Goal: Task Accomplishment & Management: Use online tool/utility

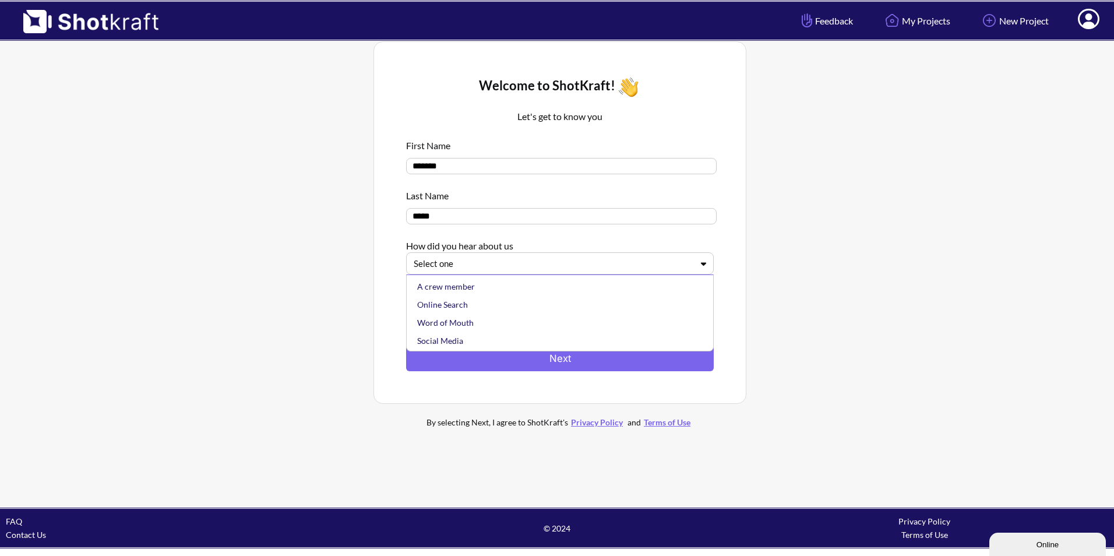
click at [522, 265] on div at bounding box center [553, 263] width 279 height 13
click at [476, 305] on div "Online Search" at bounding box center [563, 305] width 296 height 18
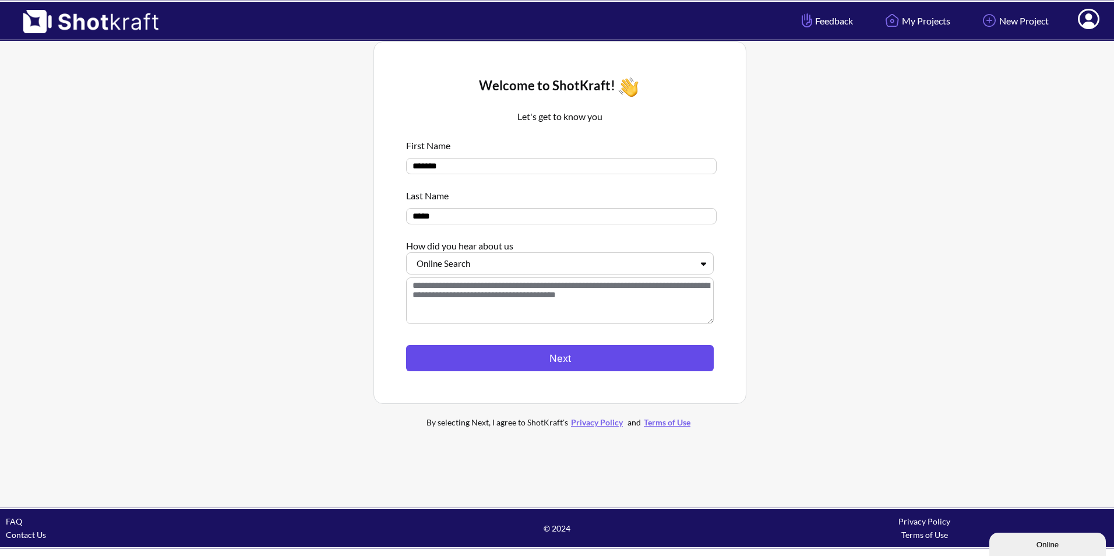
click at [491, 354] on button "Next" at bounding box center [560, 358] width 308 height 26
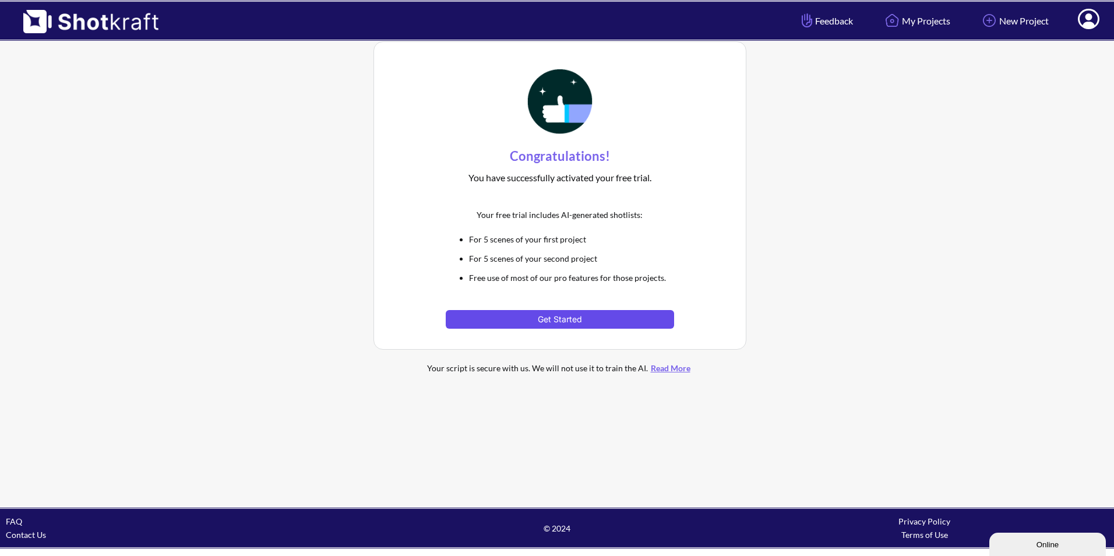
click at [530, 321] on button "Get Started" at bounding box center [560, 319] width 228 height 19
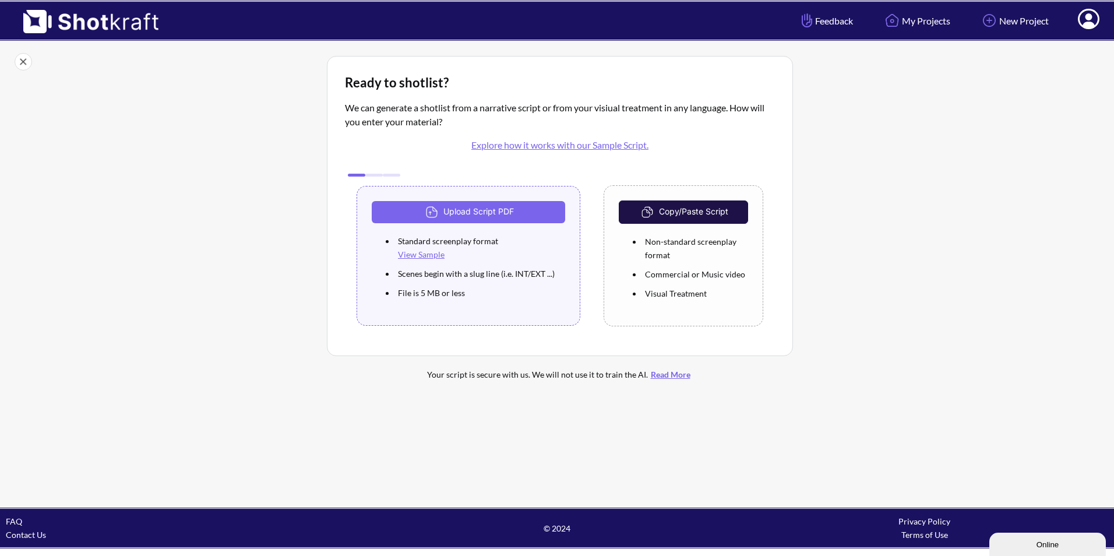
click at [425, 254] on link "View Sample" at bounding box center [421, 254] width 47 height 10
click at [695, 256] on li "Non-standard screenplay format" at bounding box center [695, 248] width 106 height 33
click at [699, 214] on button "Copy/Paste Script" at bounding box center [683, 211] width 129 height 23
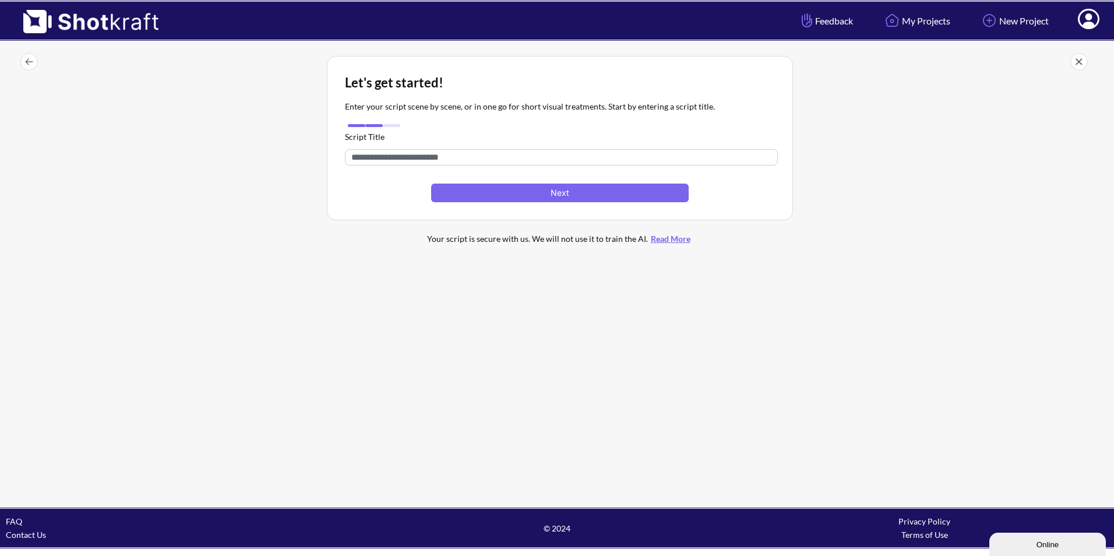
click at [512, 159] on input "text" at bounding box center [561, 157] width 433 height 16
type input "*"
type input "**********"
click at [502, 200] on button "Next" at bounding box center [560, 193] width 258 height 19
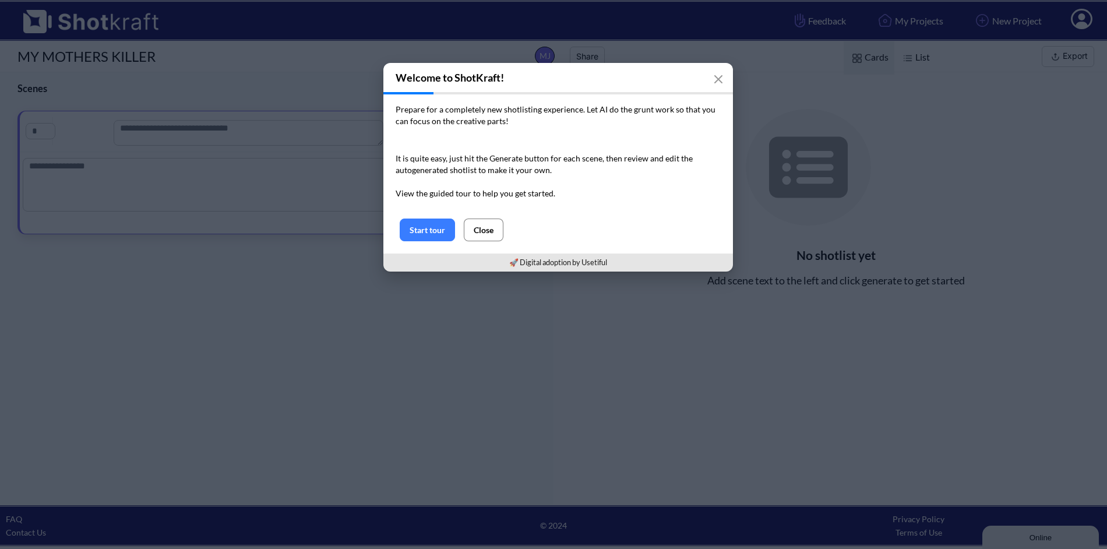
click at [477, 231] on button "Close" at bounding box center [484, 230] width 40 height 23
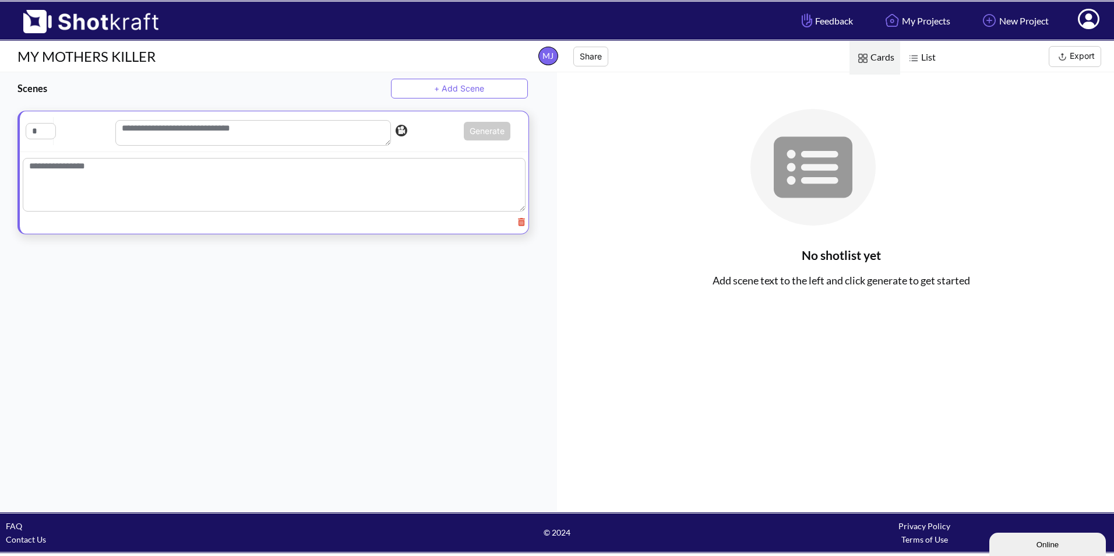
click at [284, 185] on textarea at bounding box center [274, 185] width 503 height 54
paste textarea "**********"
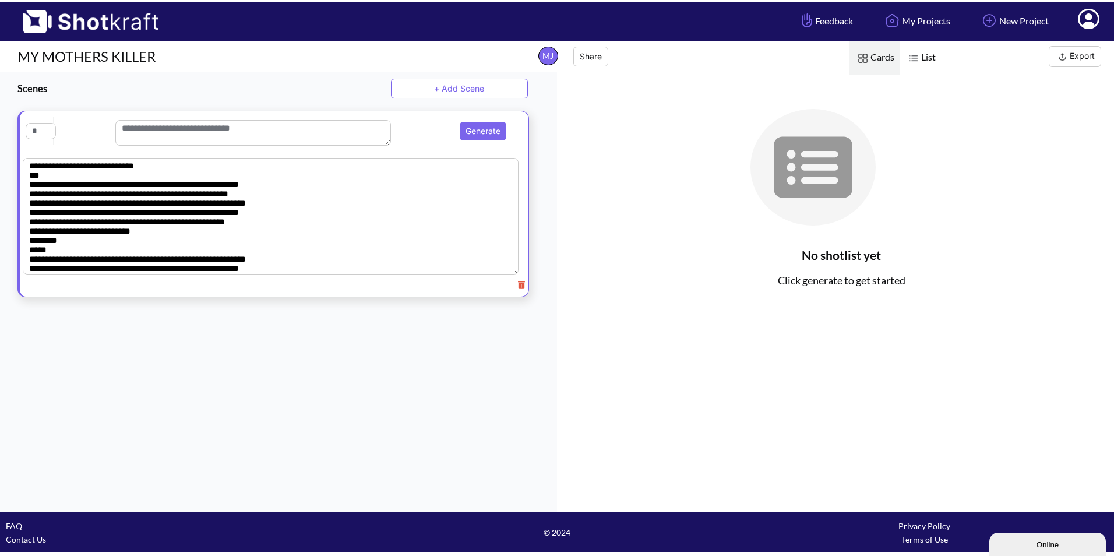
scroll to position [213, 0]
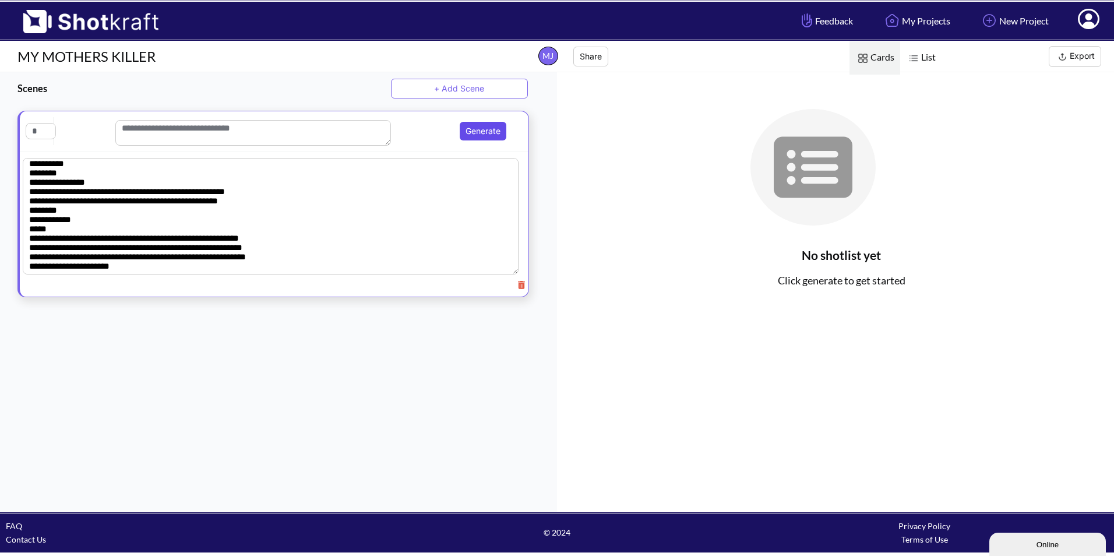
type textarea "**********"
click at [483, 132] on button "Generate" at bounding box center [483, 131] width 47 height 19
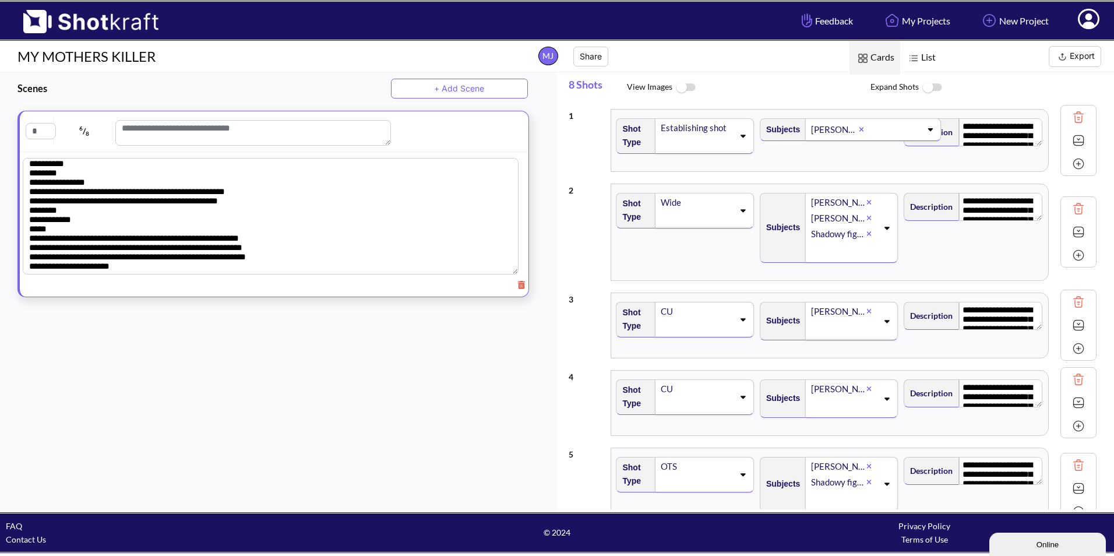
click at [691, 86] on img at bounding box center [686, 87] width 26 height 25
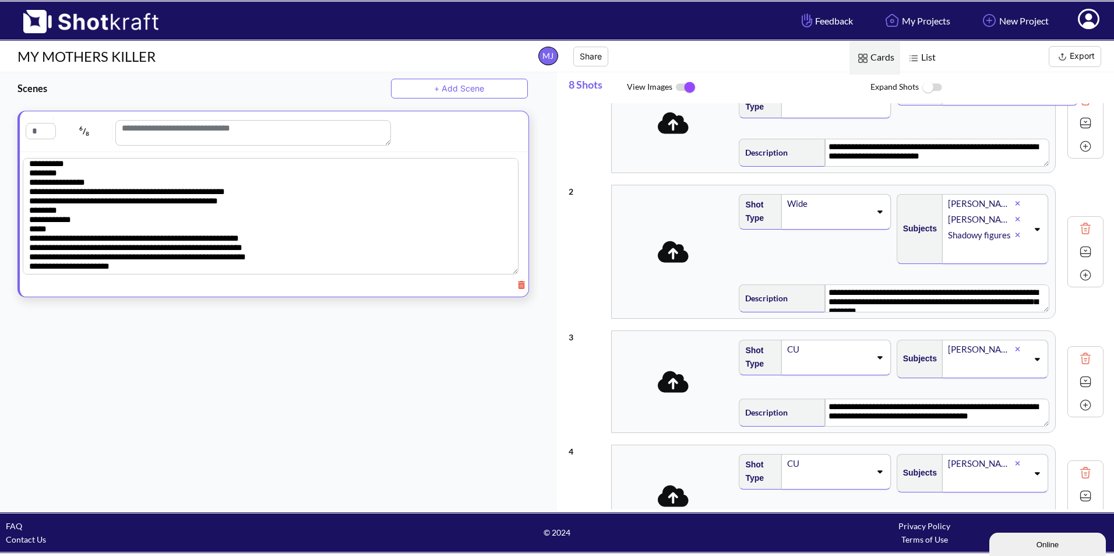
scroll to position [0, 0]
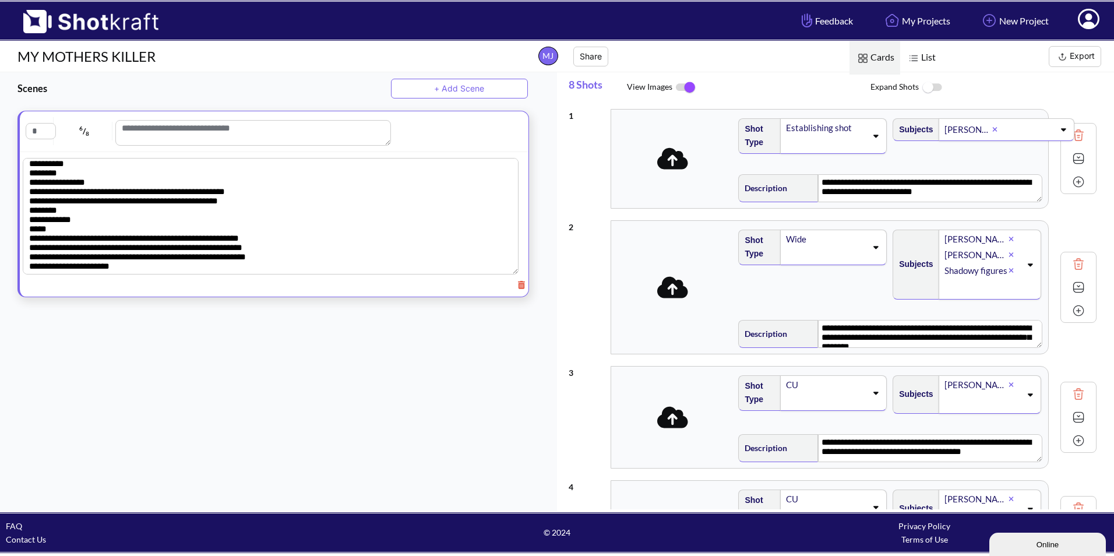
click at [683, 86] on img at bounding box center [686, 87] width 26 height 24
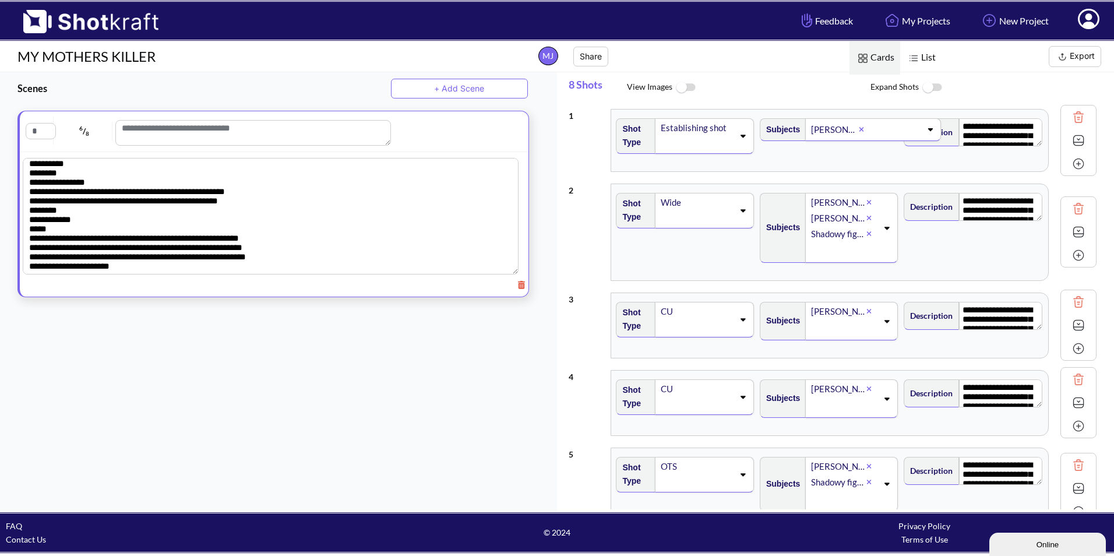
scroll to position [216, 0]
click at [518, 284] on icon at bounding box center [521, 285] width 7 height 8
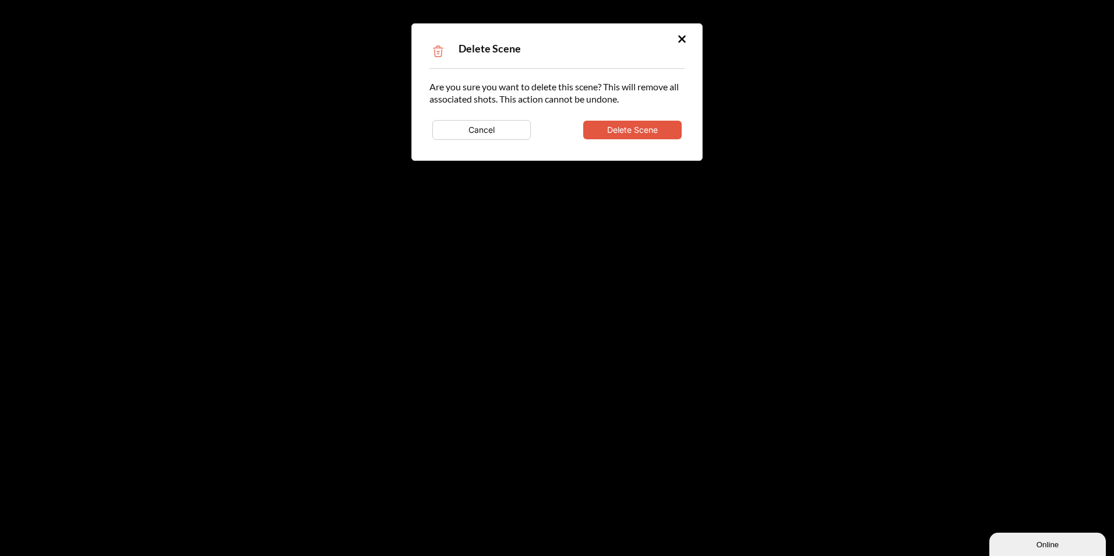
click at [620, 130] on button "Delete Scene" at bounding box center [632, 130] width 99 height 19
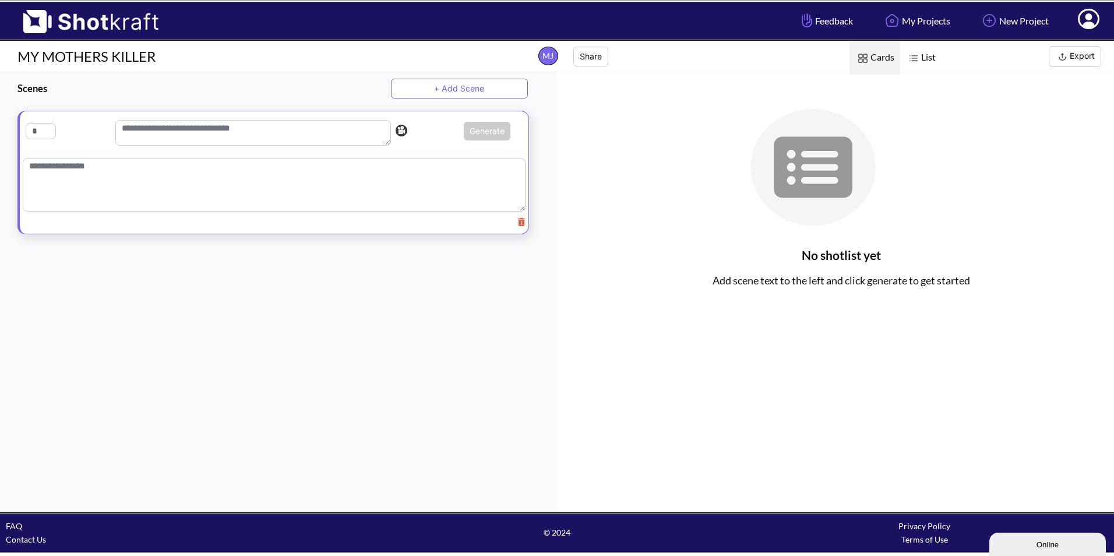
click at [140, 179] on textarea at bounding box center [274, 185] width 503 height 54
paste textarea "**********"
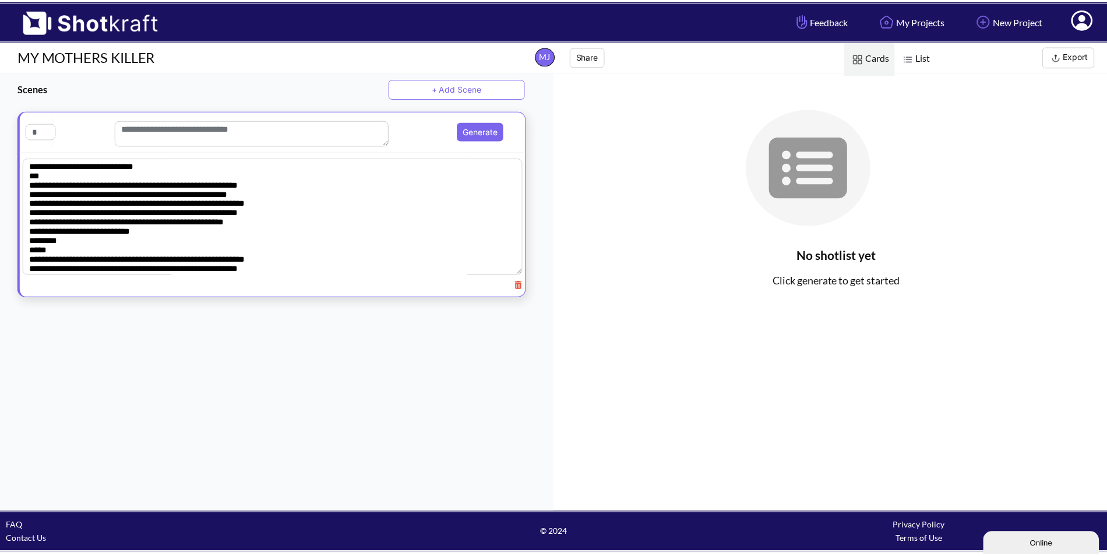
scroll to position [45294, 0]
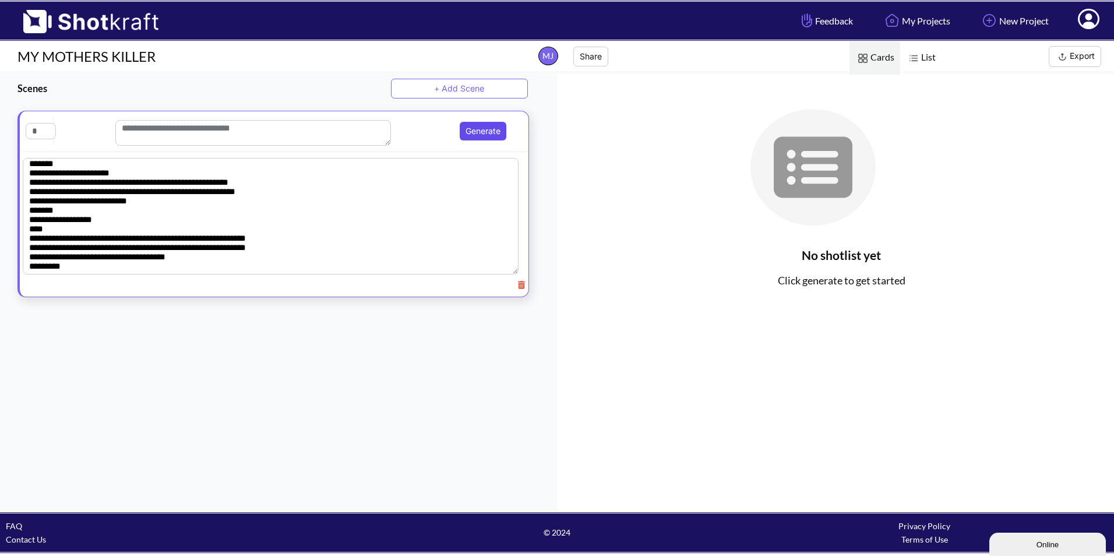
type textarea "**********"
click at [484, 133] on button "Generate" at bounding box center [483, 131] width 47 height 19
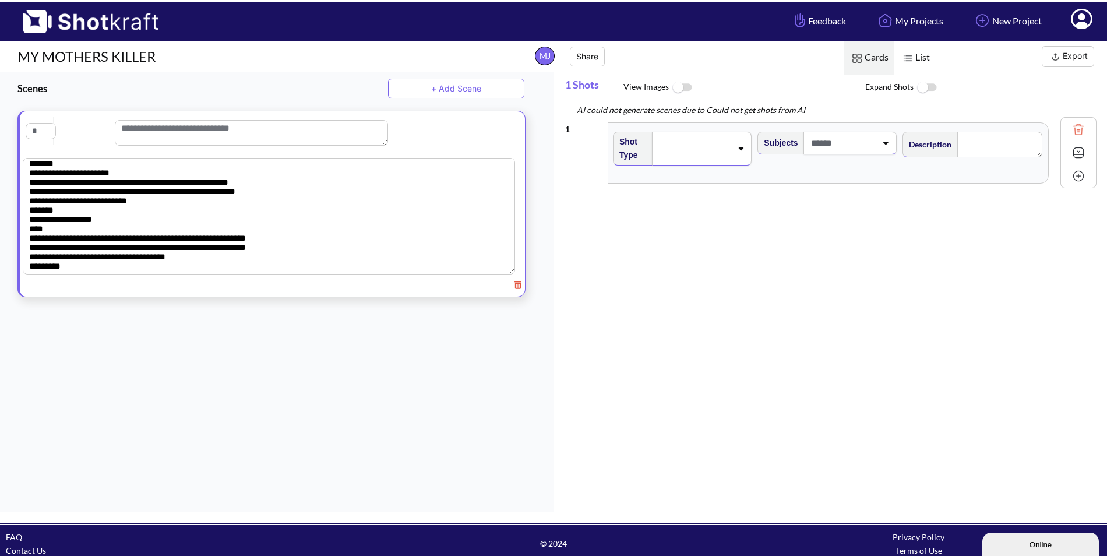
click at [1079, 133] on img at bounding box center [1078, 129] width 17 height 17
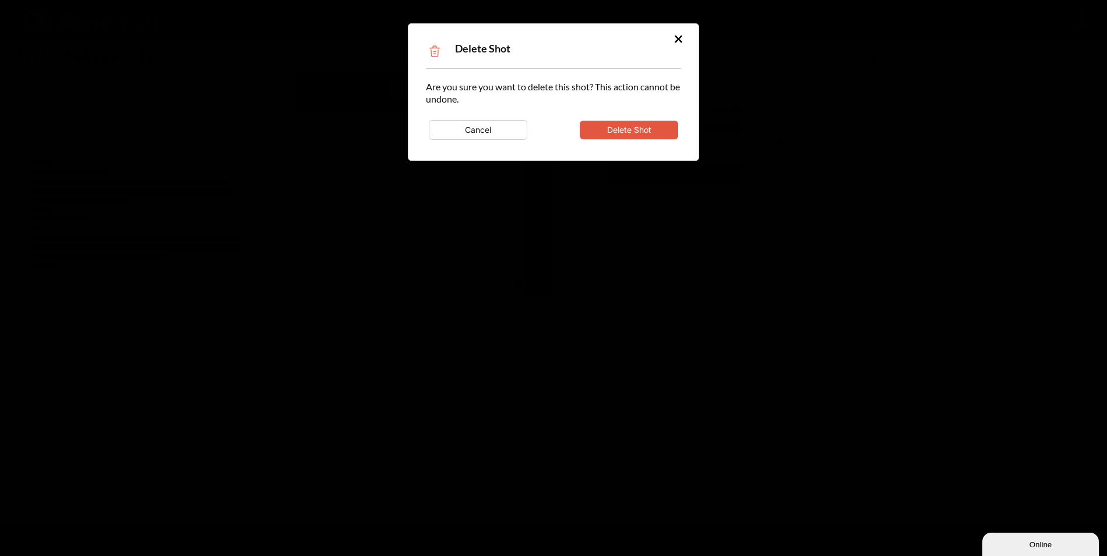
click at [644, 126] on button "Delete Shot" at bounding box center [629, 130] width 99 height 19
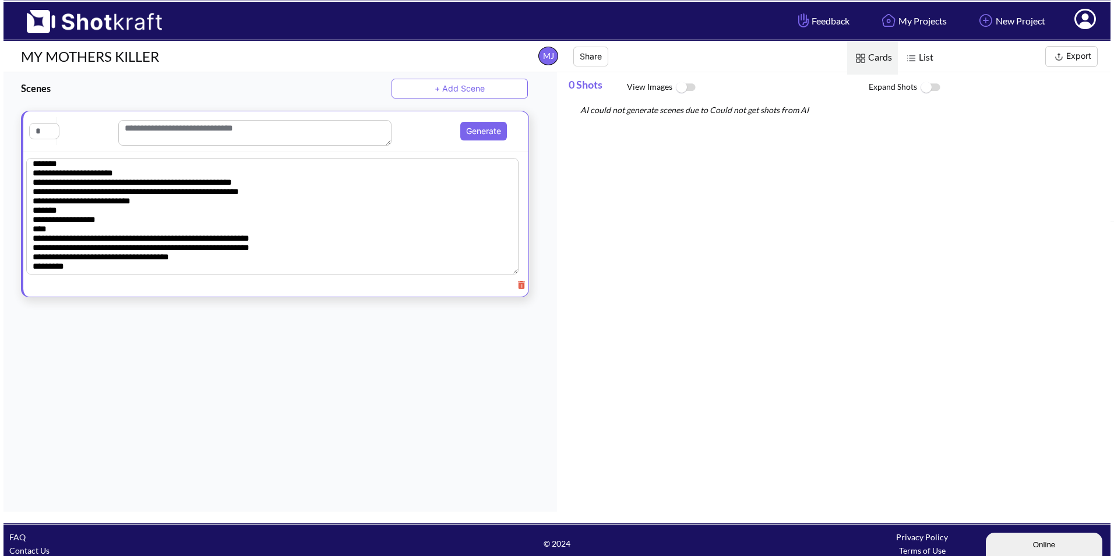
scroll to position [45122, 0]
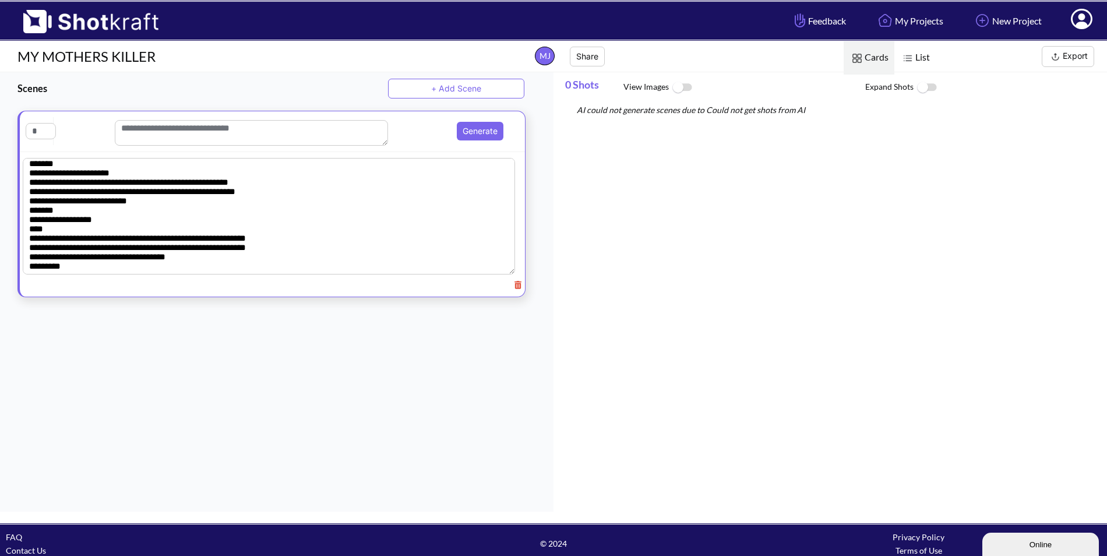
click at [515, 289] on icon at bounding box center [518, 285] width 7 height 8
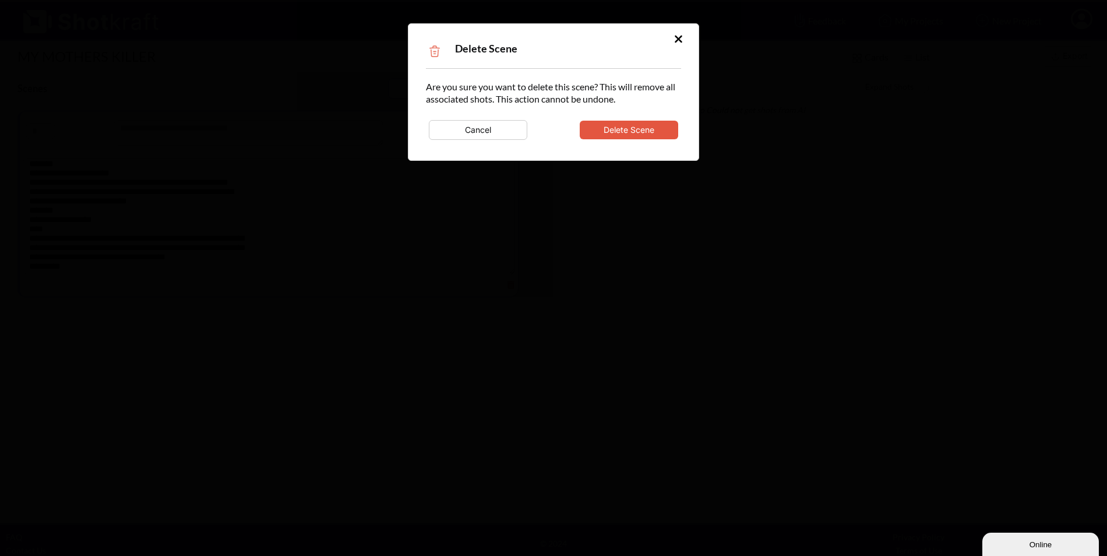
click at [638, 129] on button "Delete Scene" at bounding box center [629, 130] width 99 height 19
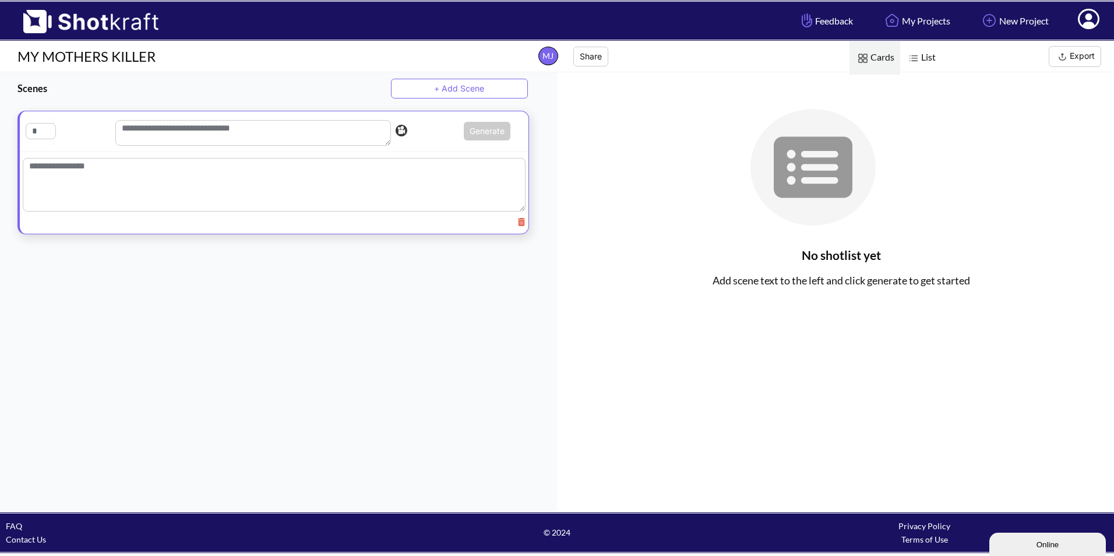
paste textarea "**********"
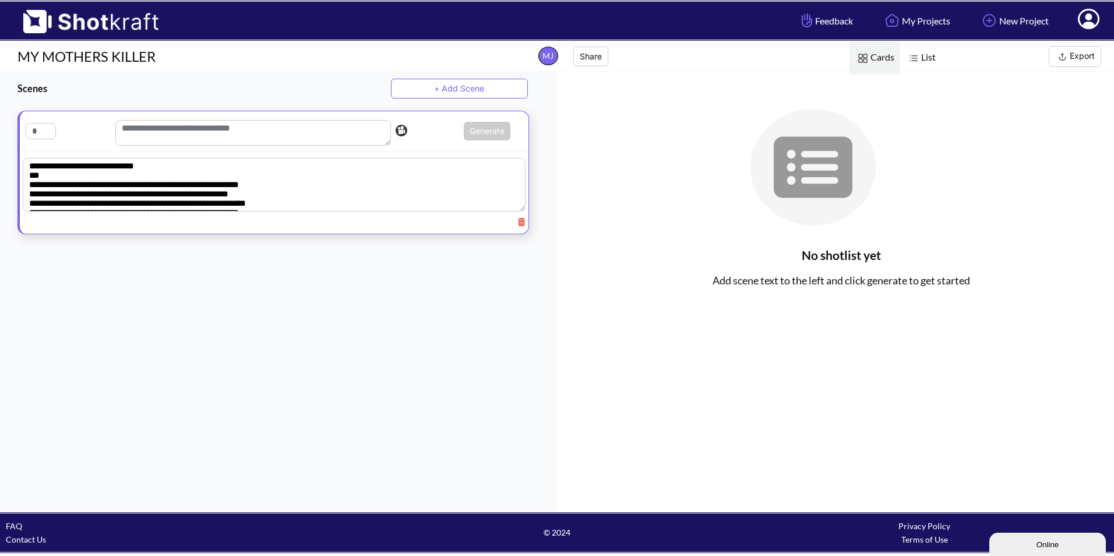
scroll to position [213, 0]
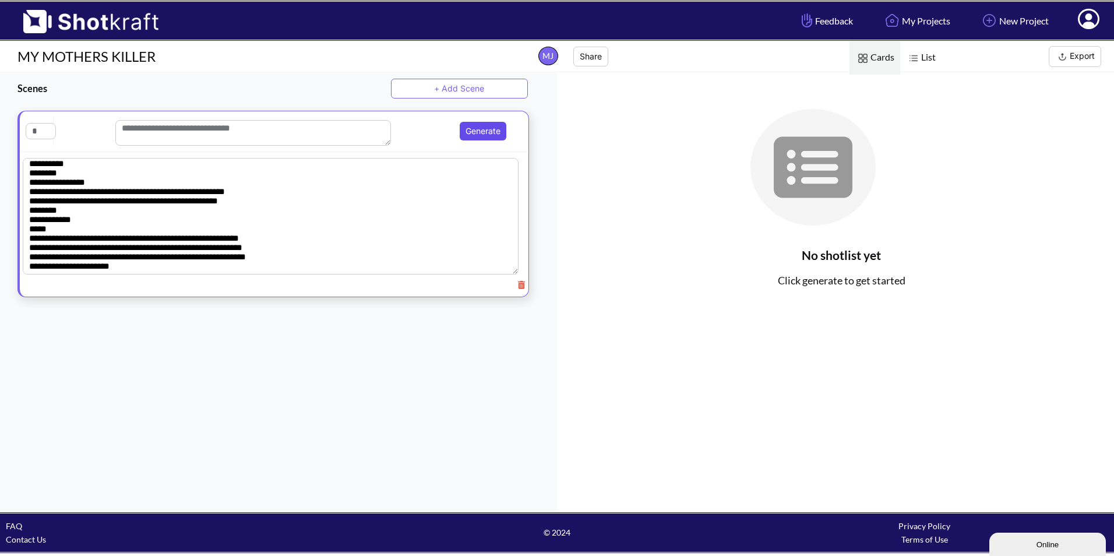
type textarea "**********"
click at [463, 134] on button "Generate" at bounding box center [483, 131] width 47 height 19
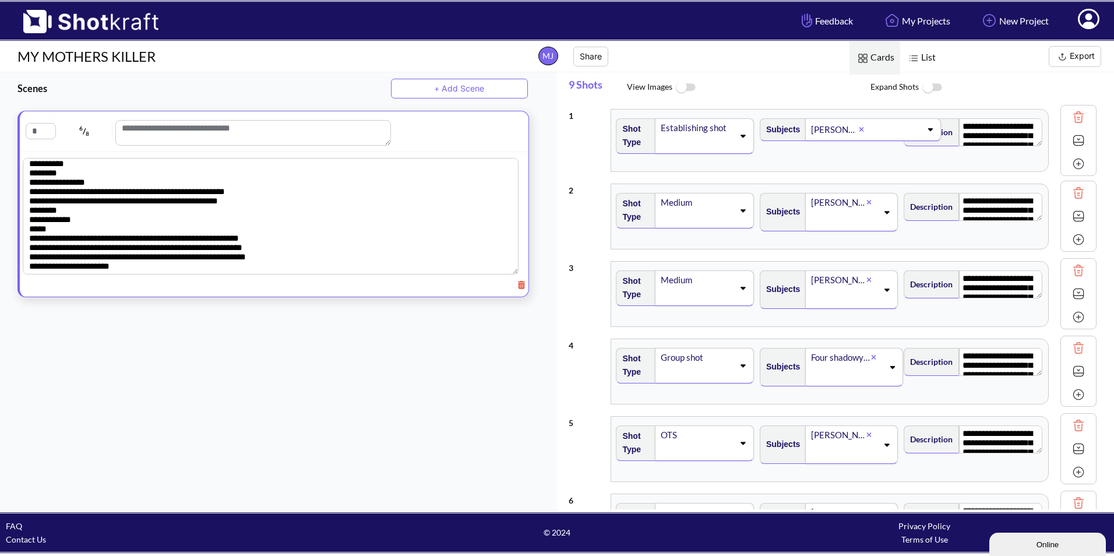
click at [934, 60] on span "List" at bounding box center [920, 57] width 41 height 33
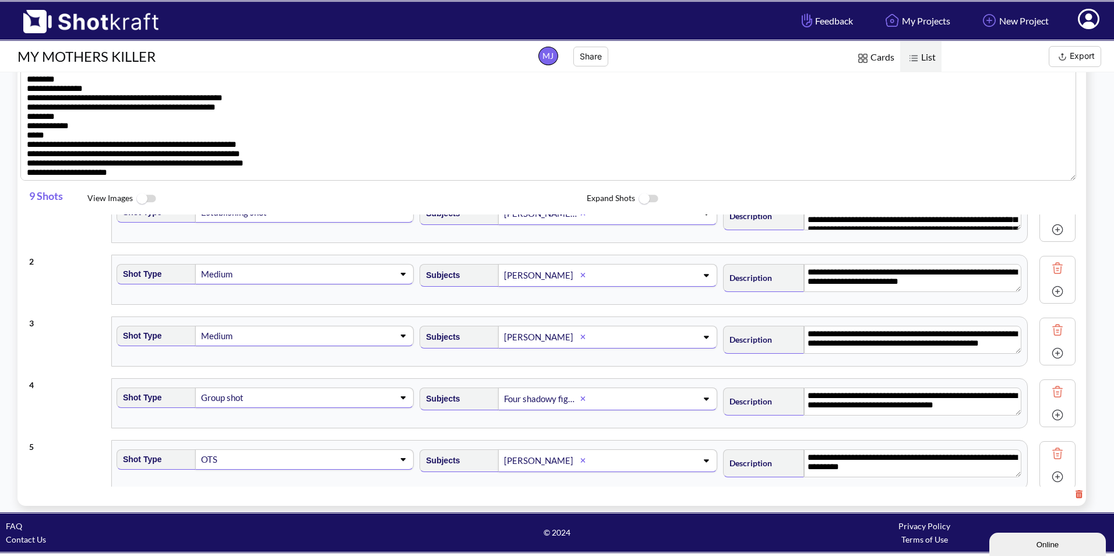
scroll to position [0, 0]
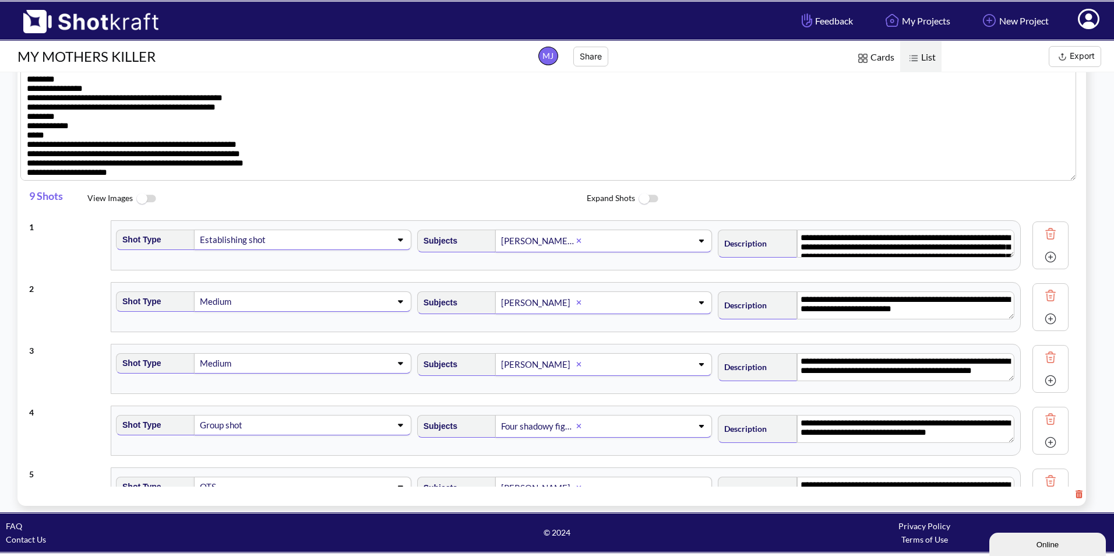
click at [150, 199] on img at bounding box center [146, 199] width 26 height 25
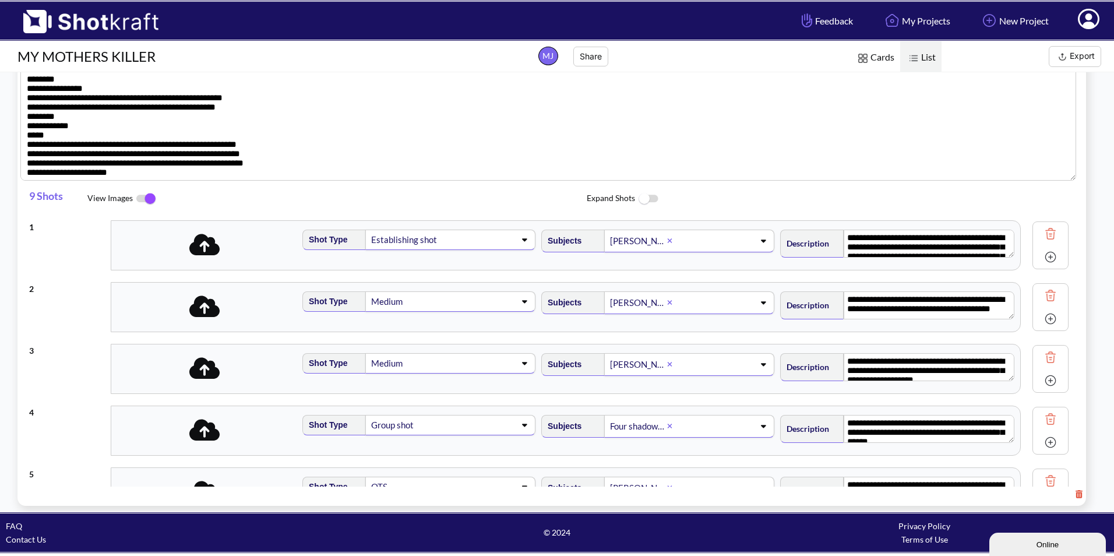
click at [650, 200] on img at bounding box center [648, 199] width 26 height 25
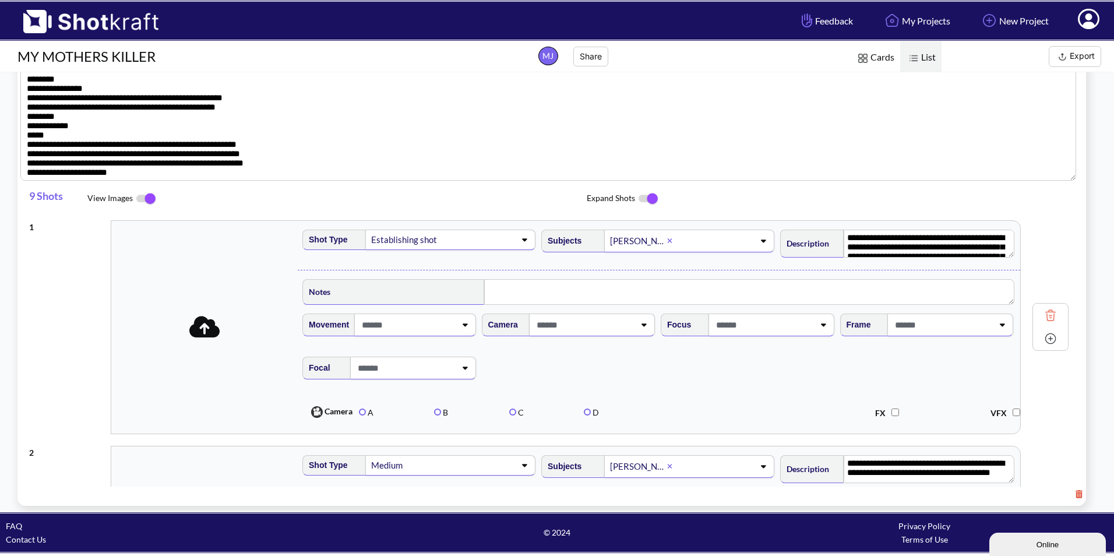
click at [140, 200] on img at bounding box center [146, 199] width 26 height 24
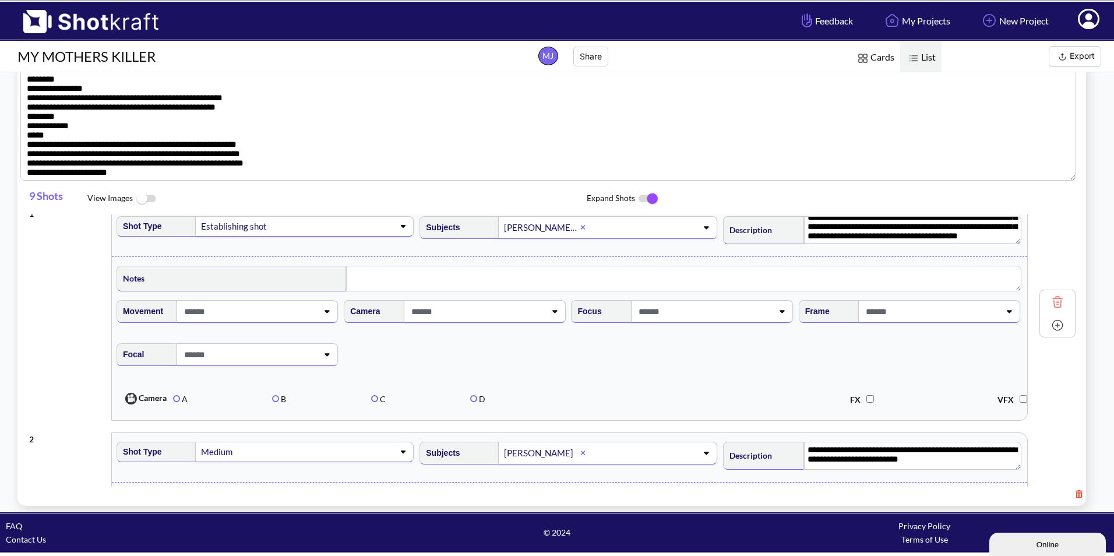
scroll to position [31, 0]
click at [325, 313] on icon at bounding box center [327, 311] width 5 height 3
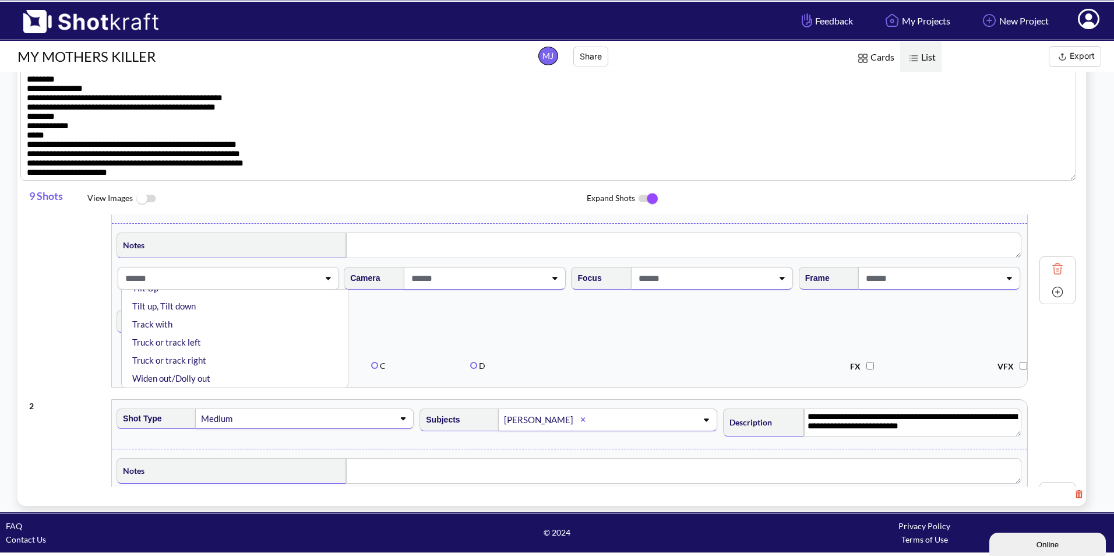
scroll to position [13, 0]
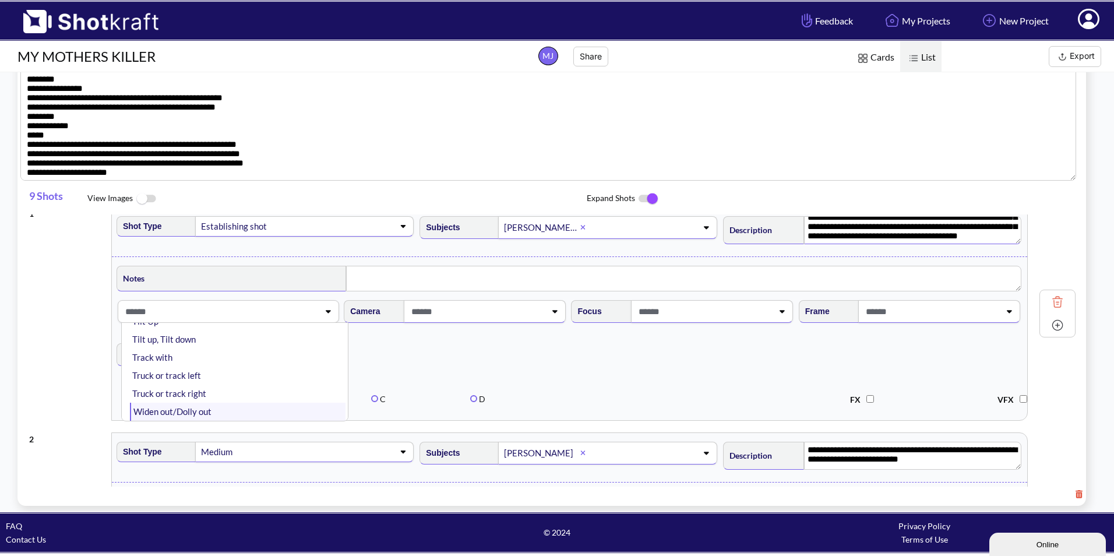
click at [213, 411] on li "Widen out/Dolly out" at bounding box center [238, 412] width 216 height 18
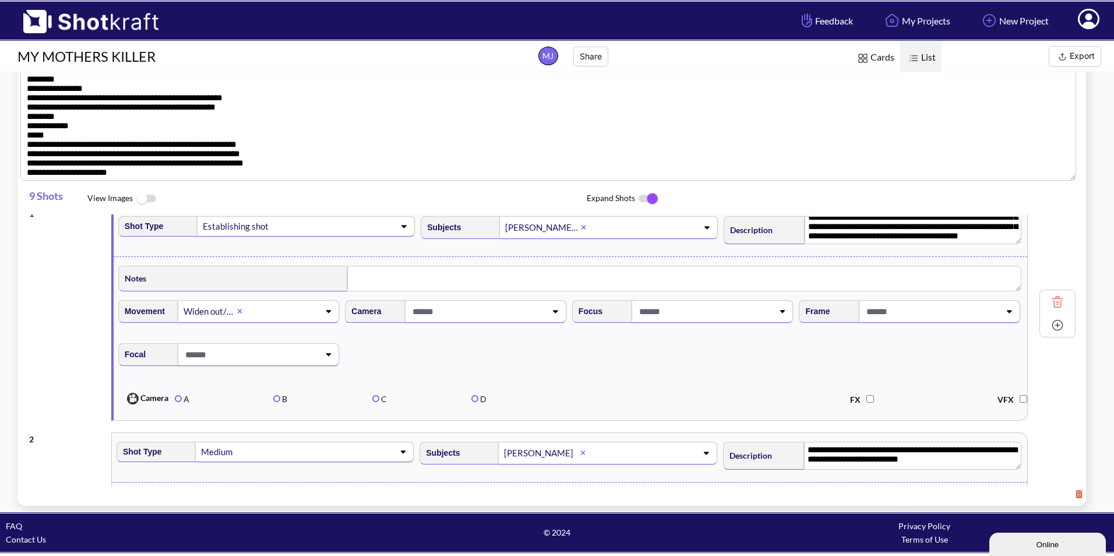
click at [547, 314] on icon at bounding box center [555, 311] width 16 height 8
click at [381, 343] on li "CRANE" at bounding box center [466, 343] width 216 height 18
click at [775, 313] on icon at bounding box center [783, 311] width 16 height 8
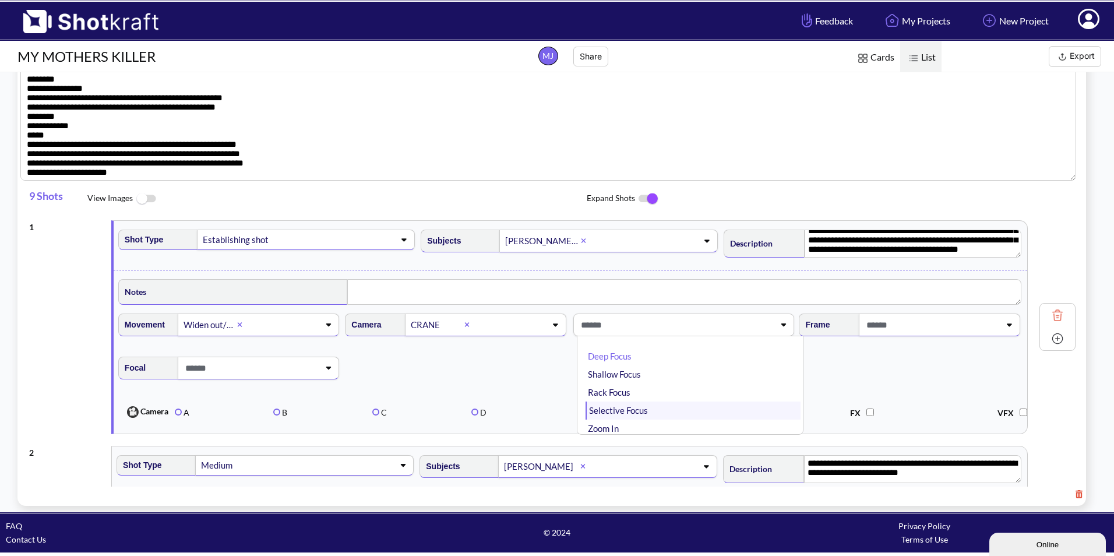
click at [635, 407] on li "Selective Focus" at bounding box center [694, 411] width 216 height 18
click at [958, 329] on span at bounding box center [932, 324] width 136 height 19
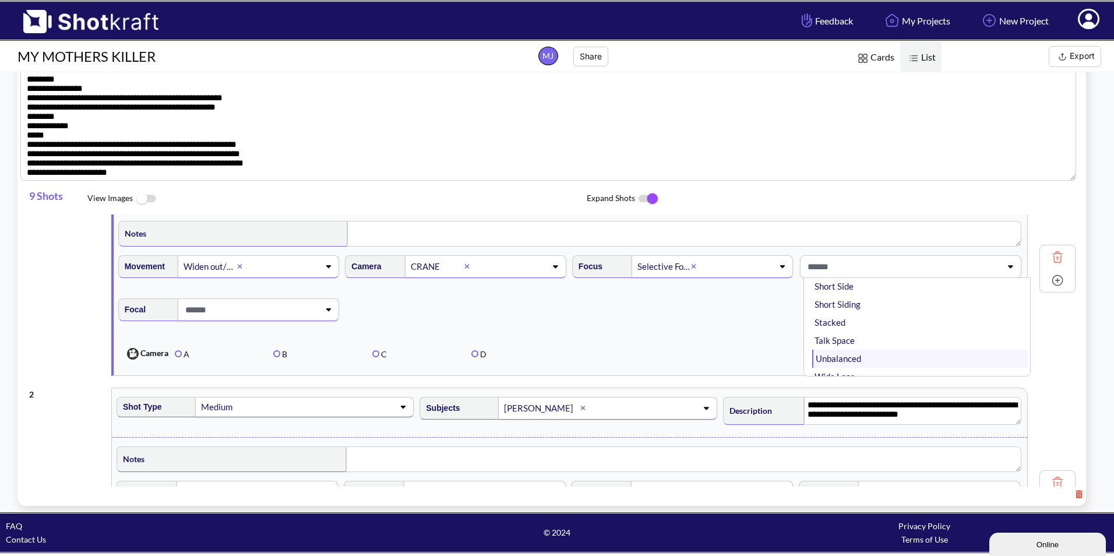
scroll to position [202, 0]
click at [831, 370] on li "Wide Lens" at bounding box center [920, 367] width 216 height 18
click at [294, 314] on span at bounding box center [250, 309] width 136 height 19
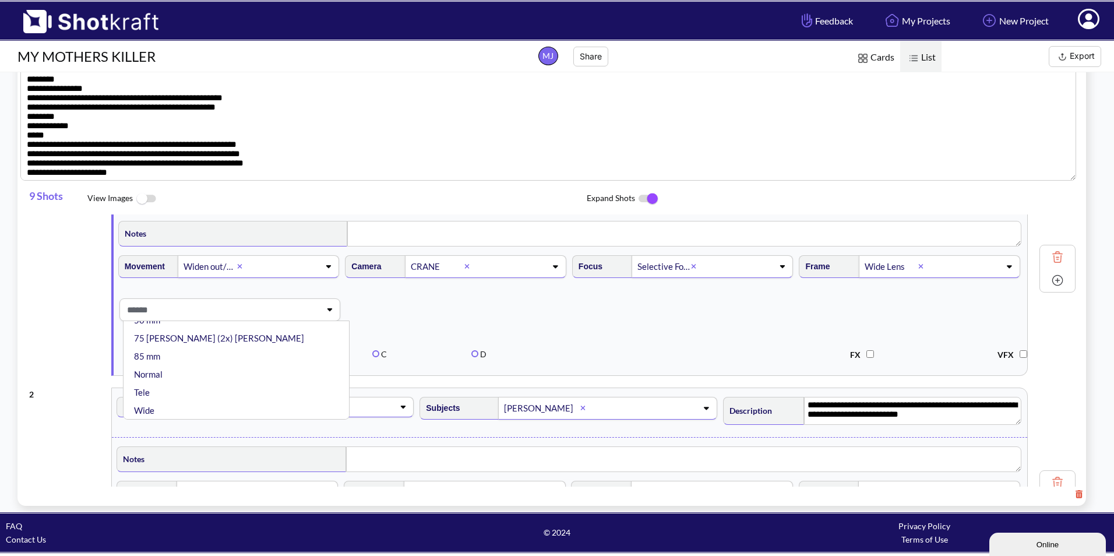
scroll to position [184, 0]
click at [181, 407] on li "Wide" at bounding box center [240, 410] width 216 height 18
click at [396, 405] on icon at bounding box center [403, 407] width 16 height 8
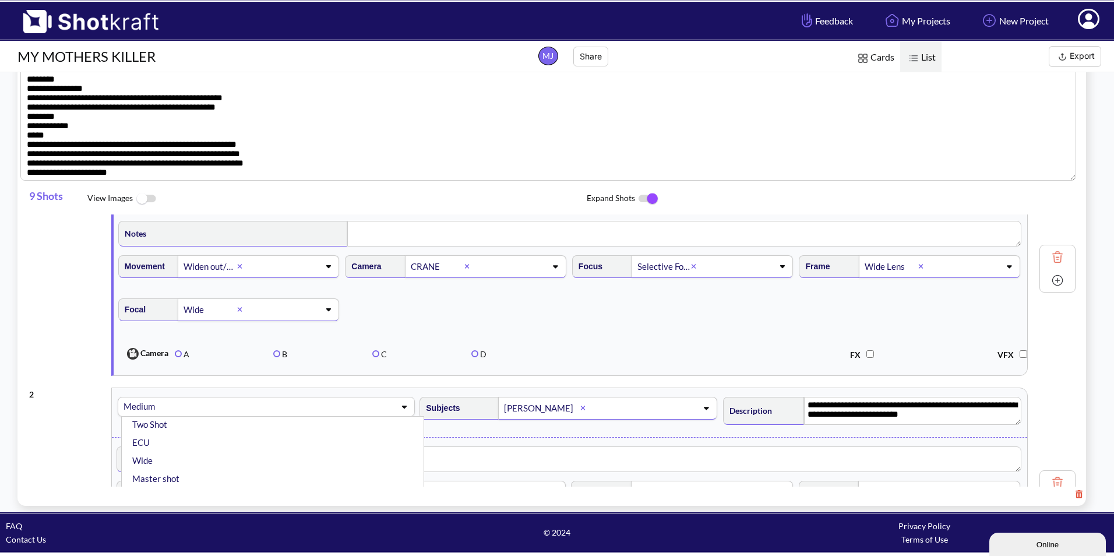
scroll to position [58, 0]
click at [281, 452] on li "Wide" at bounding box center [275, 451] width 291 height 18
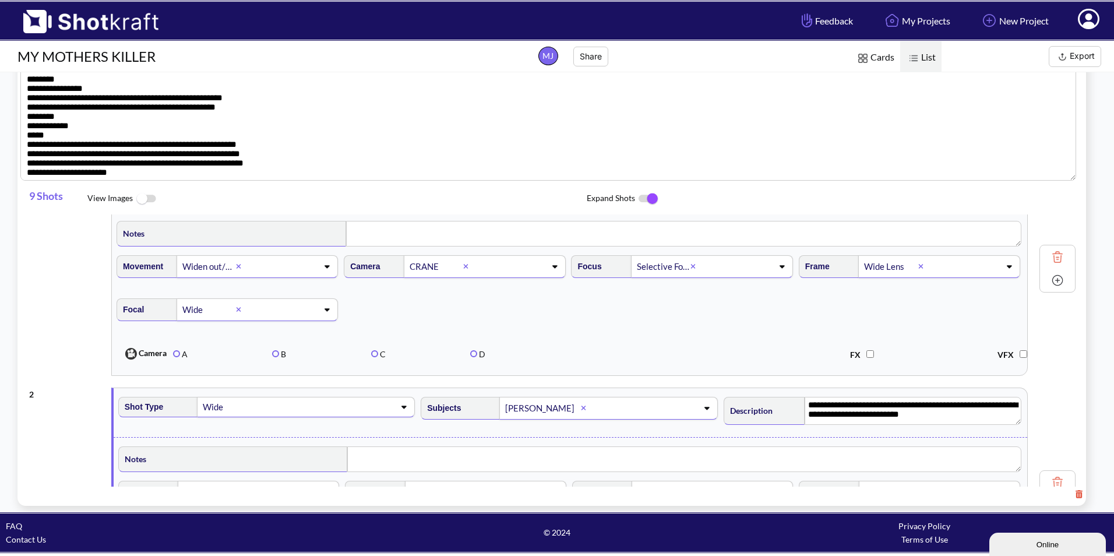
click at [325, 268] on icon at bounding box center [327, 266] width 5 height 3
click at [182, 319] on li "Push in/Dolly in" at bounding box center [238, 317] width 216 height 18
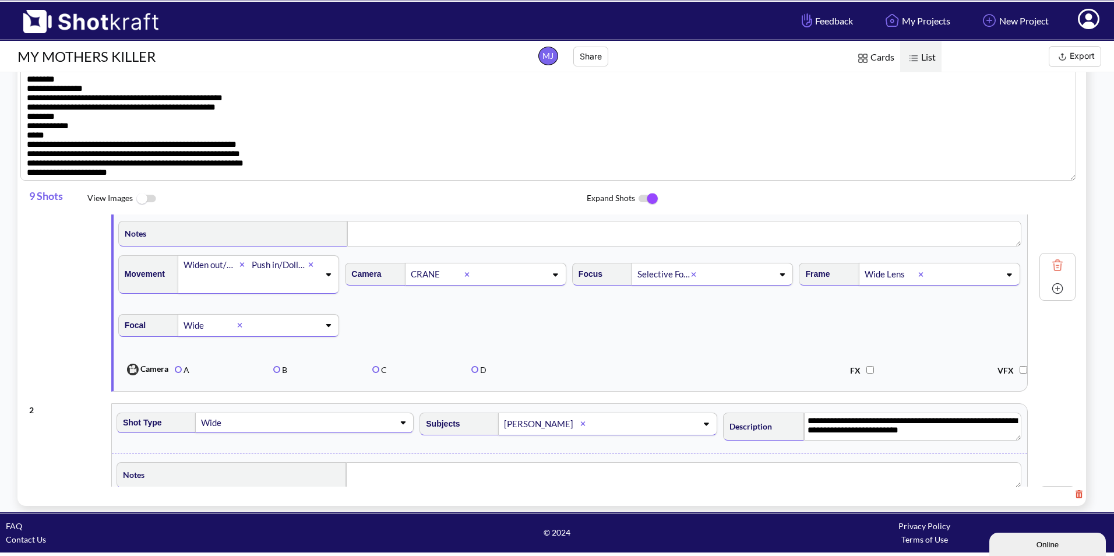
click at [240, 267] on icon at bounding box center [242, 264] width 5 height 5
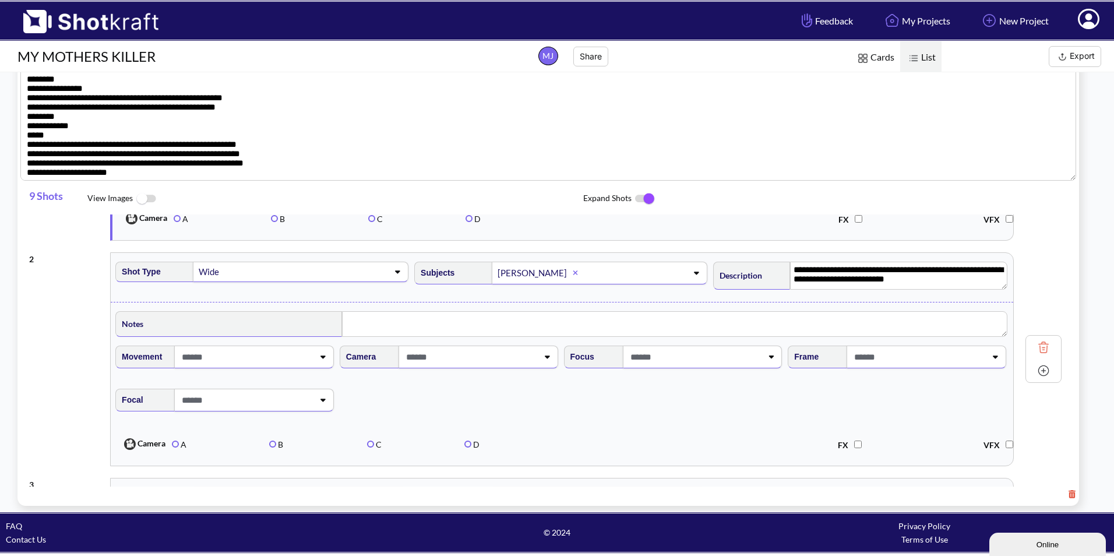
scroll to position [139, 0]
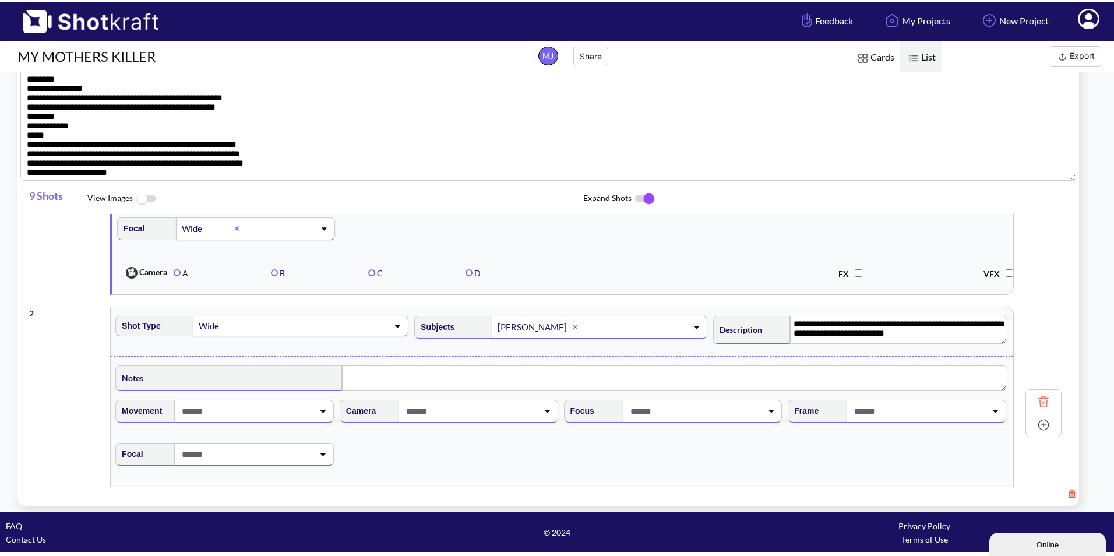
click at [642, 199] on img at bounding box center [645, 199] width 26 height 24
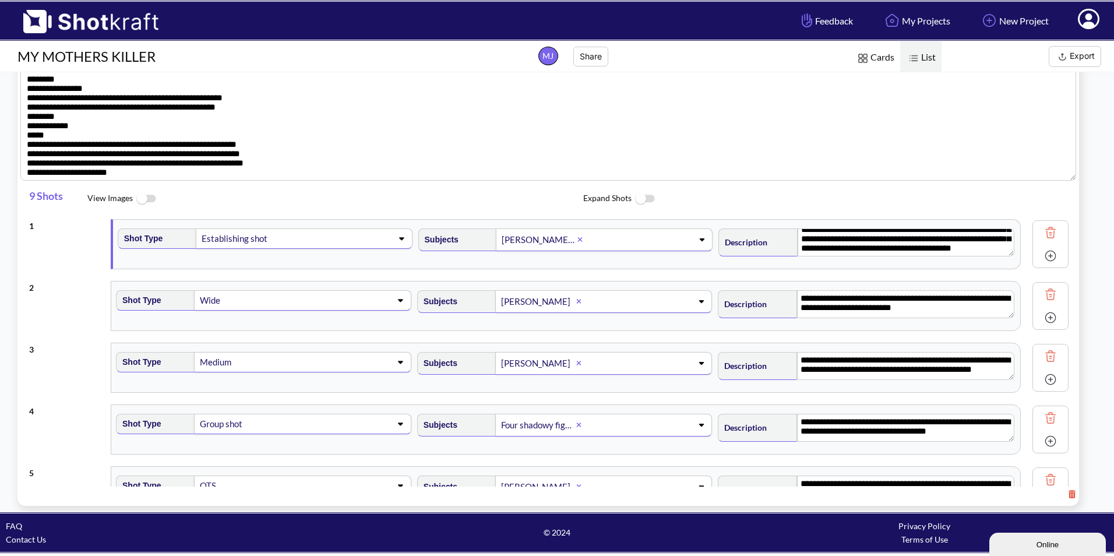
scroll to position [0, 0]
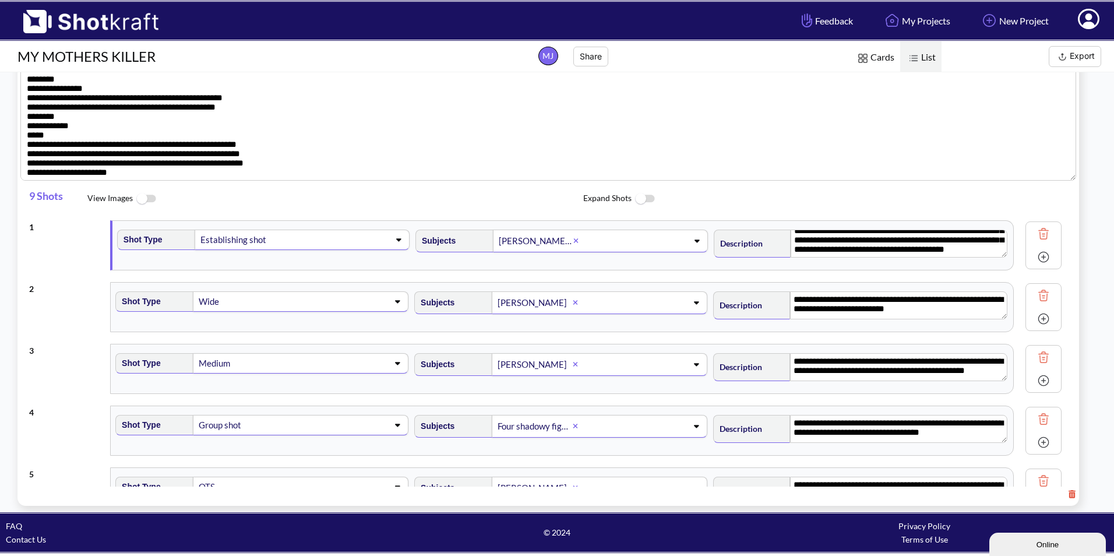
click at [1042, 320] on img at bounding box center [1043, 318] width 17 height 17
type textarea "**********"
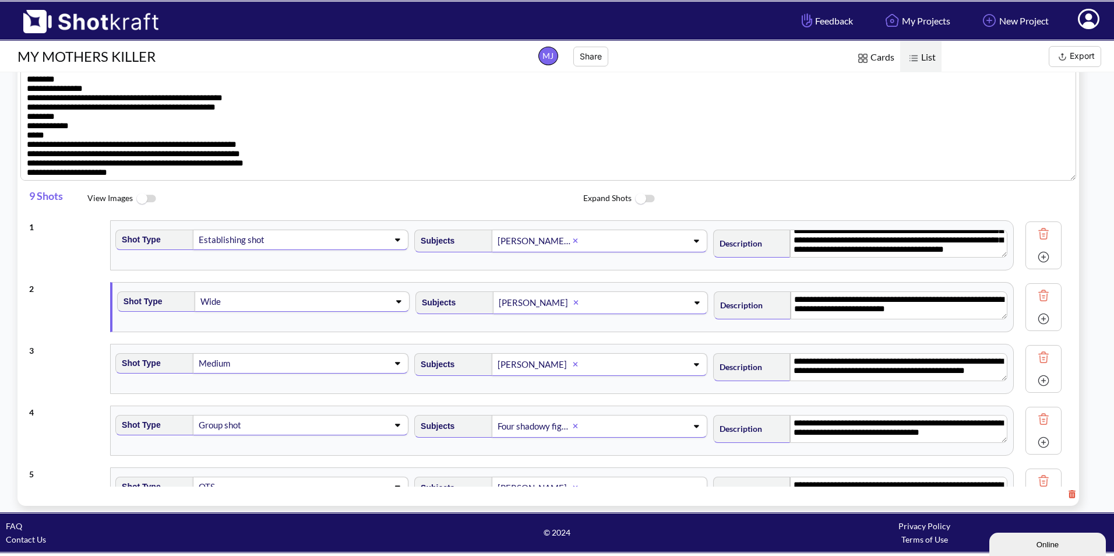
type textarea "**********"
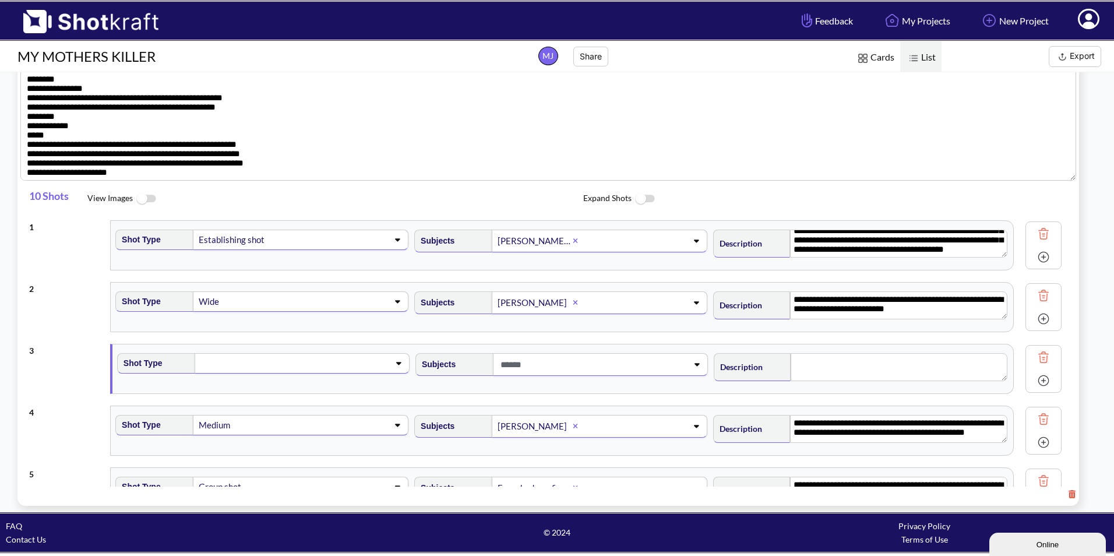
click at [1074, 52] on button "Export" at bounding box center [1075, 56] width 52 height 21
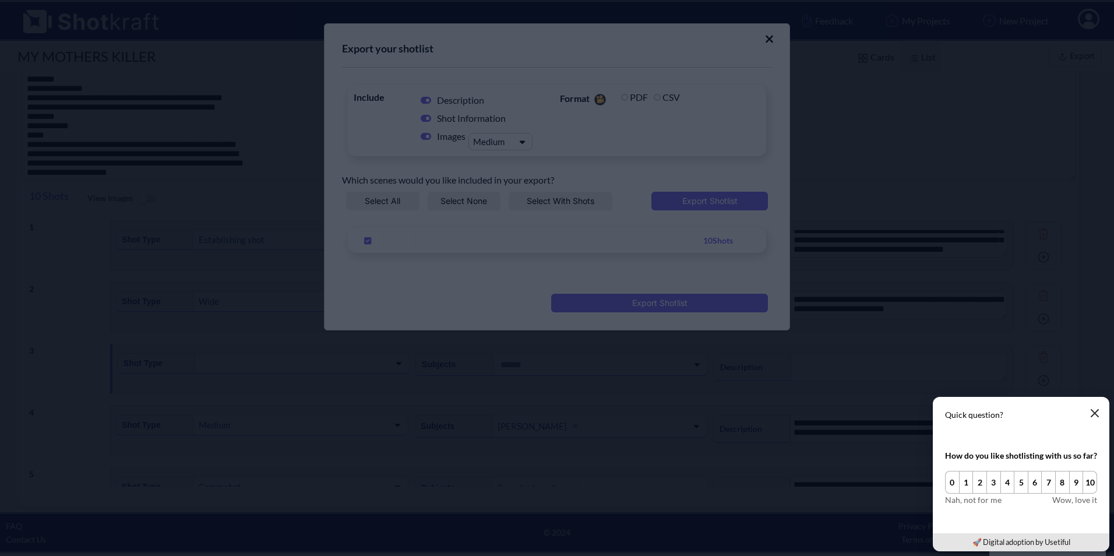
click at [1095, 414] on icon "button" at bounding box center [1095, 413] width 7 height 7
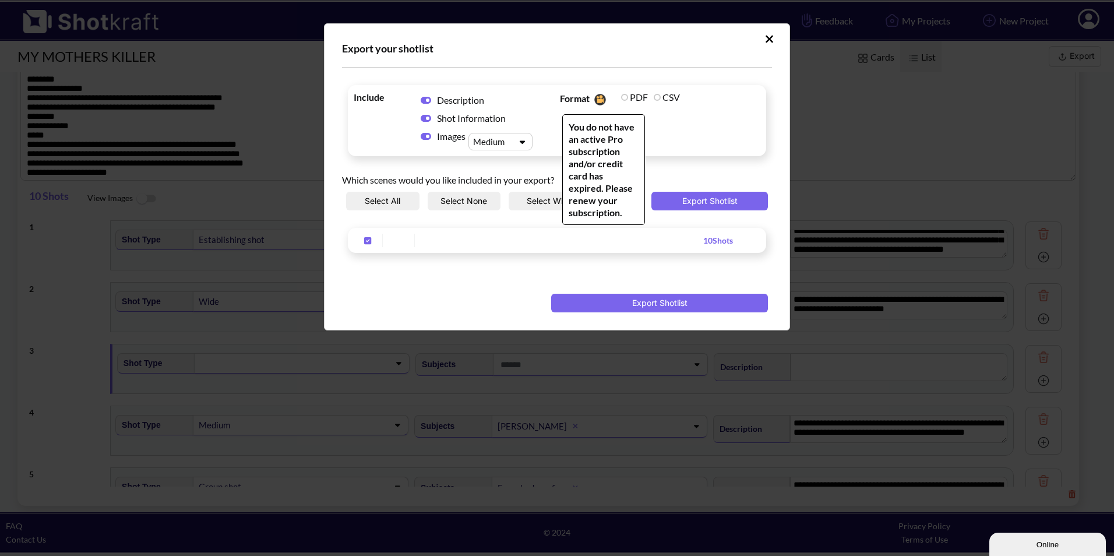
click at [624, 95] on label "PDF" at bounding box center [634, 97] width 27 height 11
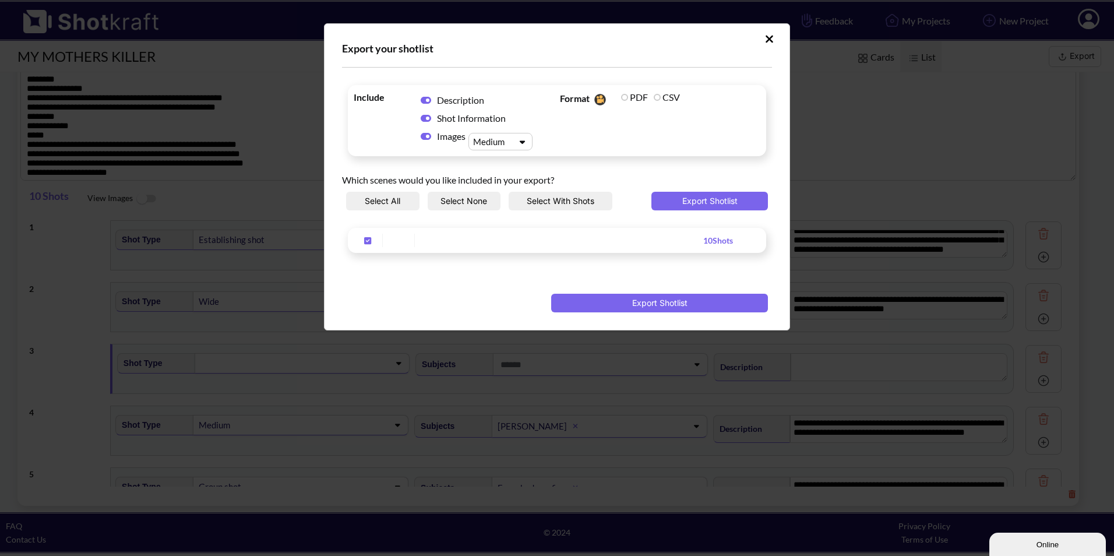
click at [428, 135] on icon "Upload Script" at bounding box center [426, 136] width 10 height 9
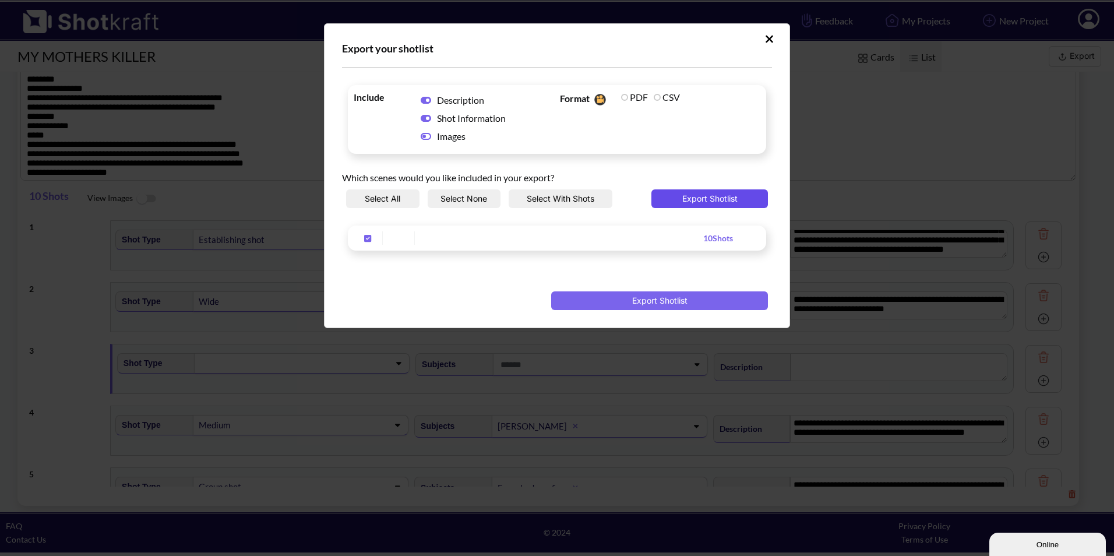
click at [678, 196] on button "Export Shotlist" at bounding box center [710, 198] width 117 height 19
click at [772, 33] on icon "Upload Script" at bounding box center [769, 39] width 9 height 12
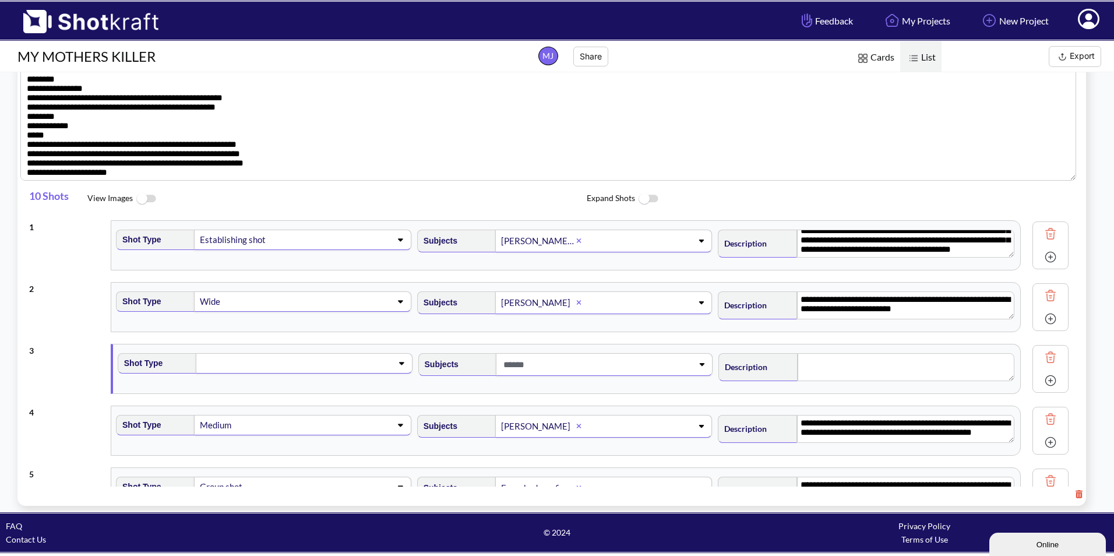
scroll to position [216, 0]
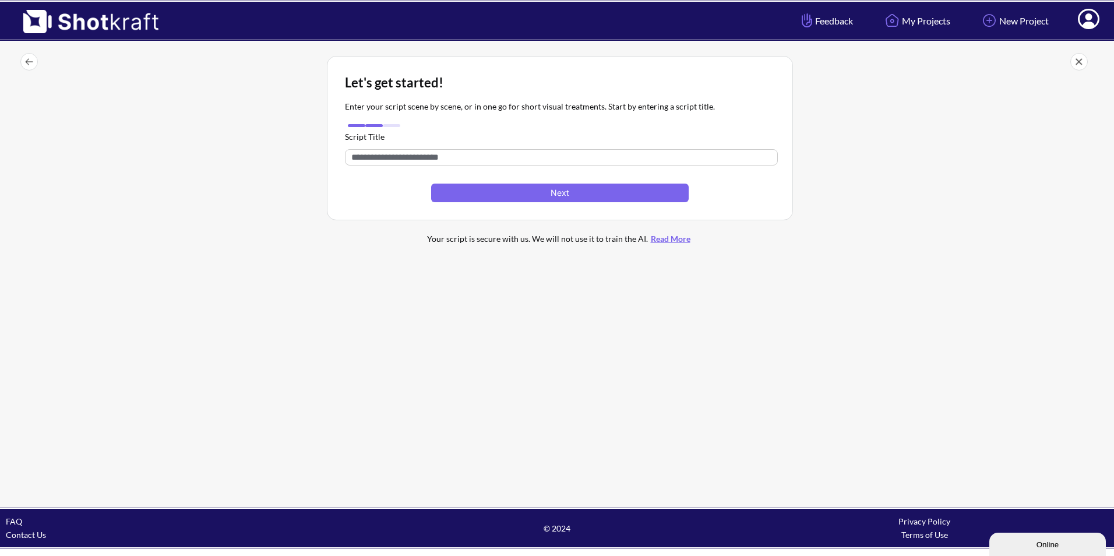
click at [401, 156] on input "text" at bounding box center [561, 157] width 433 height 16
paste input "**********"
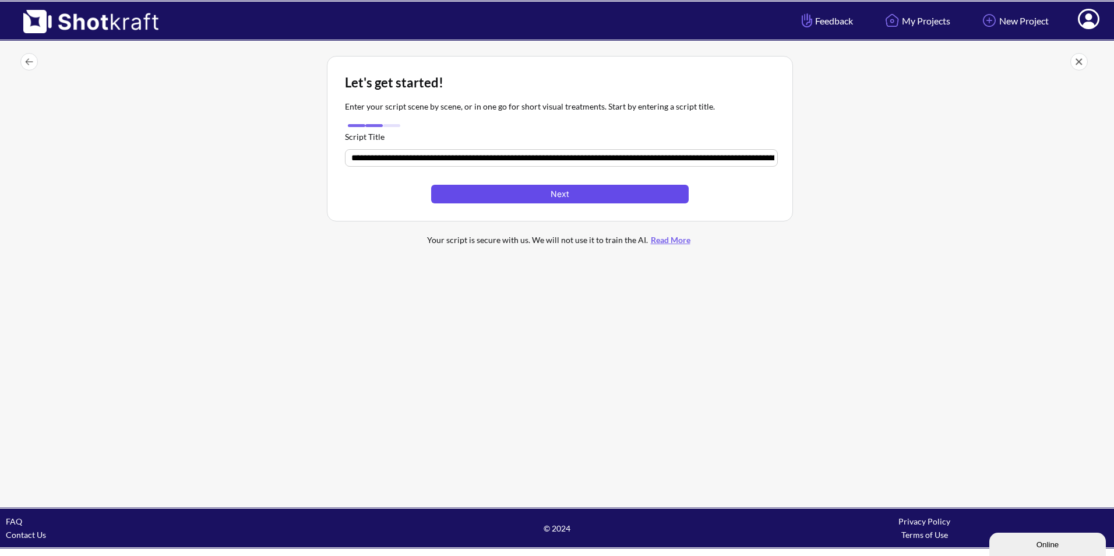
click at [494, 195] on button "Next" at bounding box center [560, 194] width 258 height 19
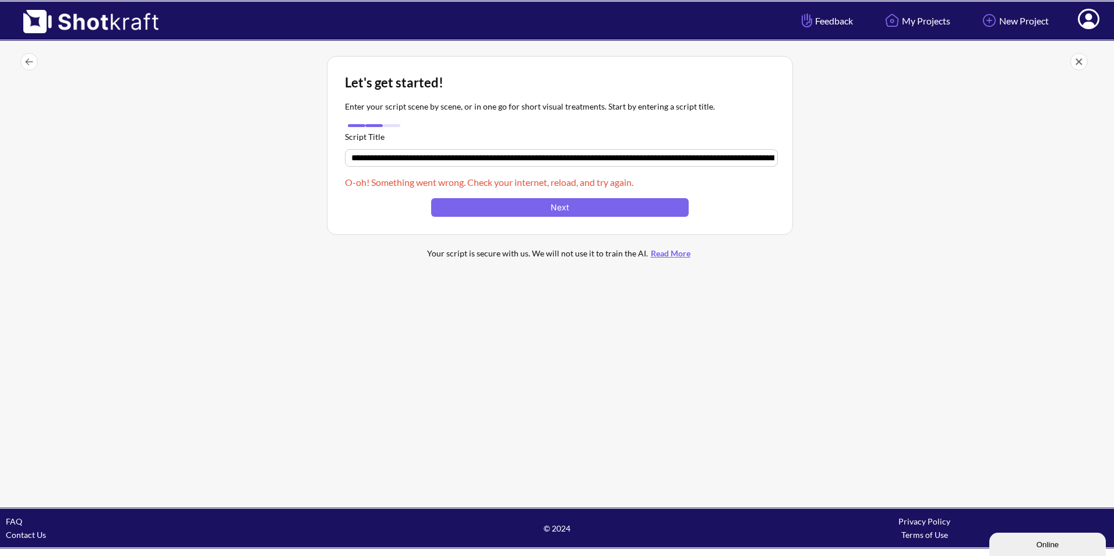
click at [480, 157] on input "text" at bounding box center [561, 157] width 433 height 17
drag, startPoint x: 752, startPoint y: 157, endPoint x: 349, endPoint y: 161, distance: 403.4
click at [349, 161] on input "text" at bounding box center [561, 157] width 433 height 17
click at [769, 159] on input "text" at bounding box center [561, 157] width 433 height 17
click at [766, 158] on input "text" at bounding box center [561, 157] width 433 height 17
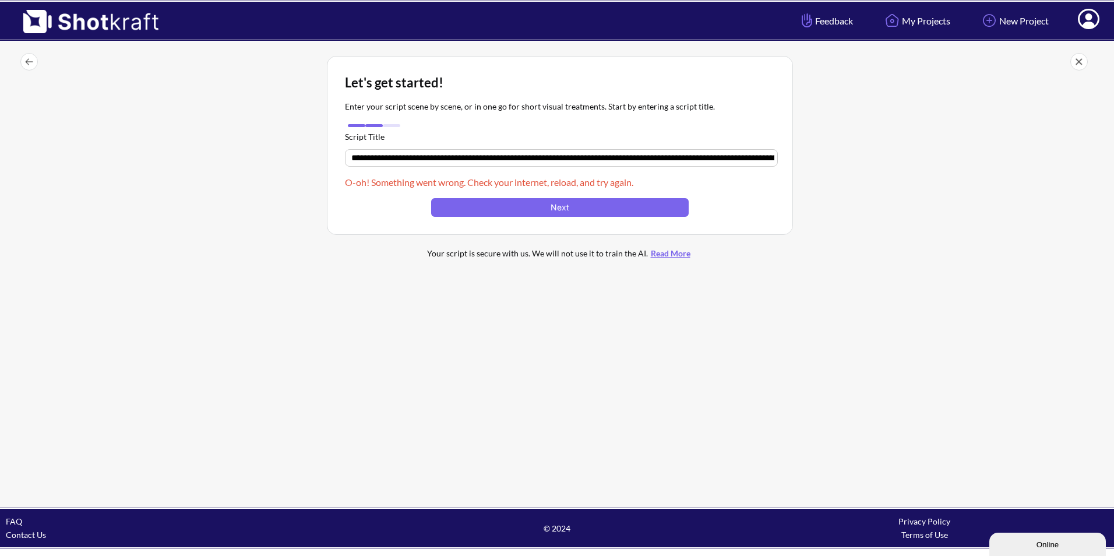
click at [765, 162] on input "text" at bounding box center [561, 157] width 433 height 17
click at [765, 162] on input "**********" at bounding box center [561, 157] width 433 height 17
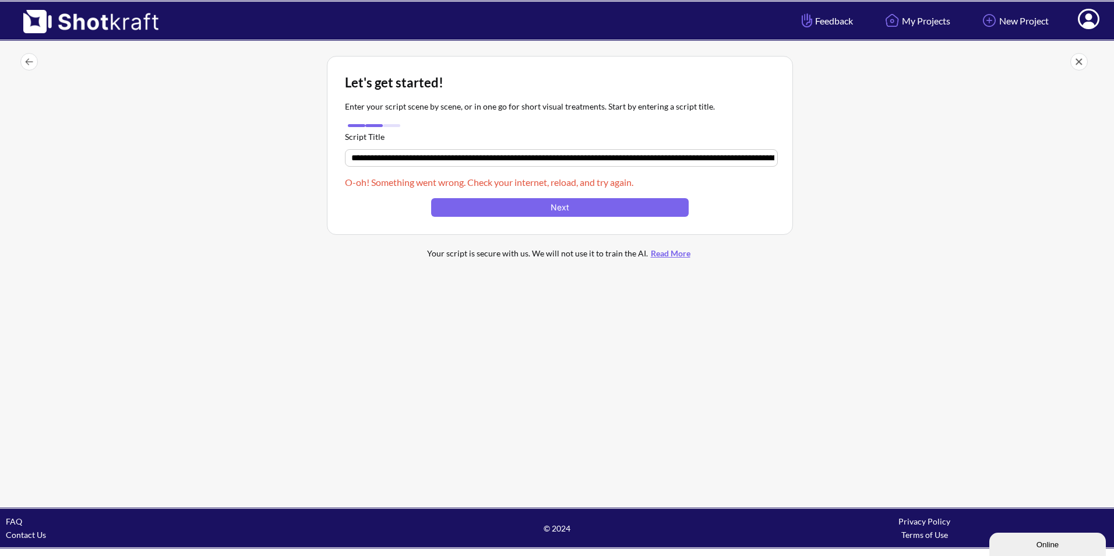
click at [765, 162] on input "**********" at bounding box center [561, 157] width 433 height 17
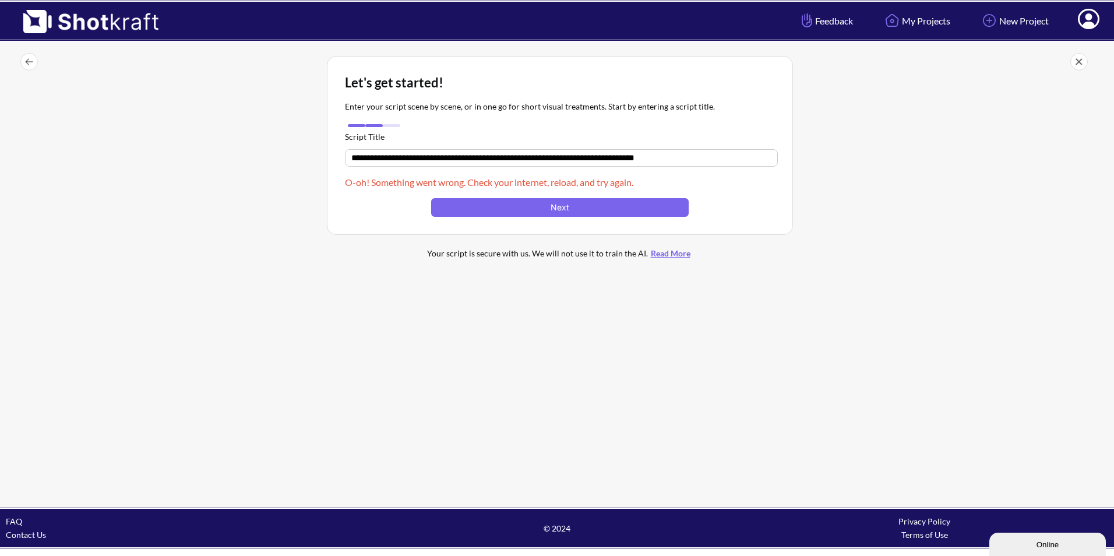
click at [765, 162] on input "**********" at bounding box center [561, 157] width 433 height 17
type input "*"
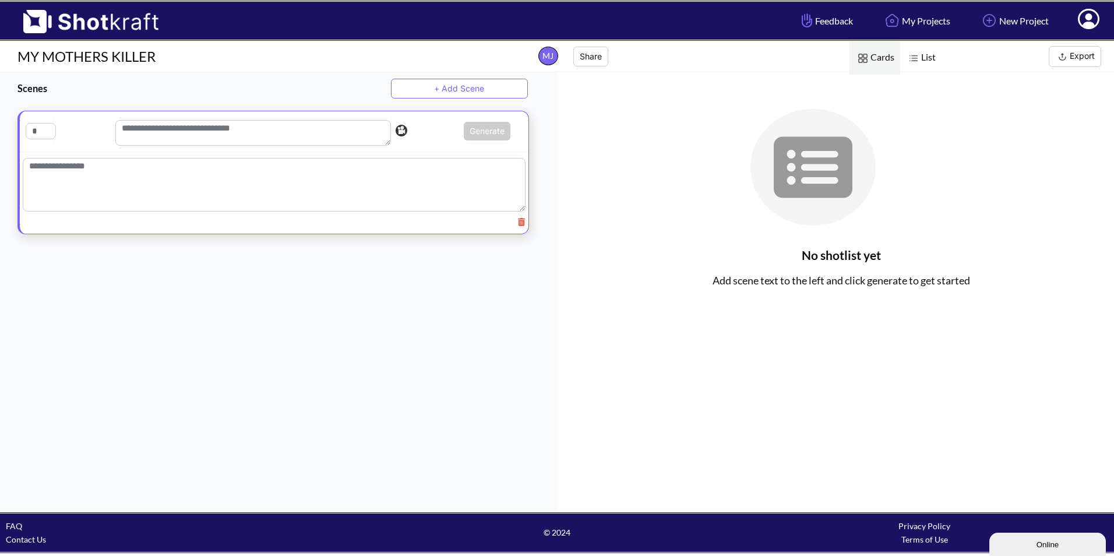
click at [170, 178] on textarea at bounding box center [274, 185] width 503 height 54
paste textarea "**********"
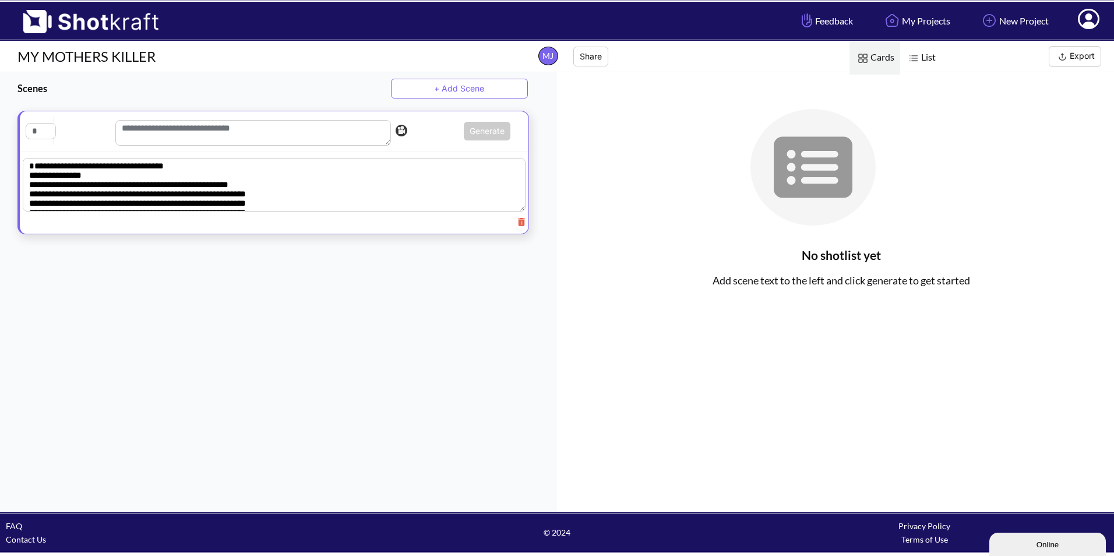
scroll to position [339, 0]
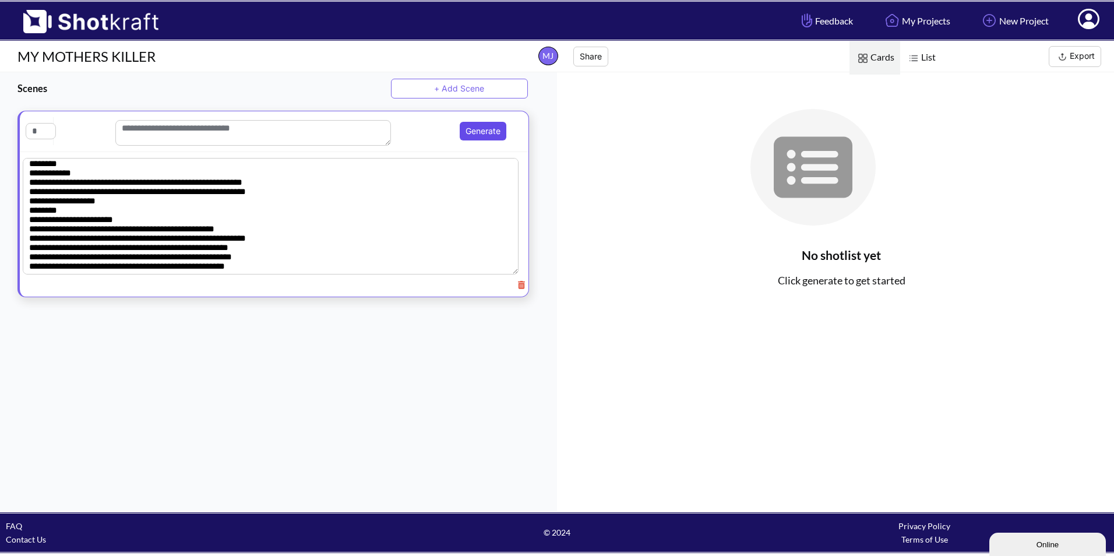
type textarea "**********"
click at [482, 133] on button "Generate" at bounding box center [483, 131] width 47 height 19
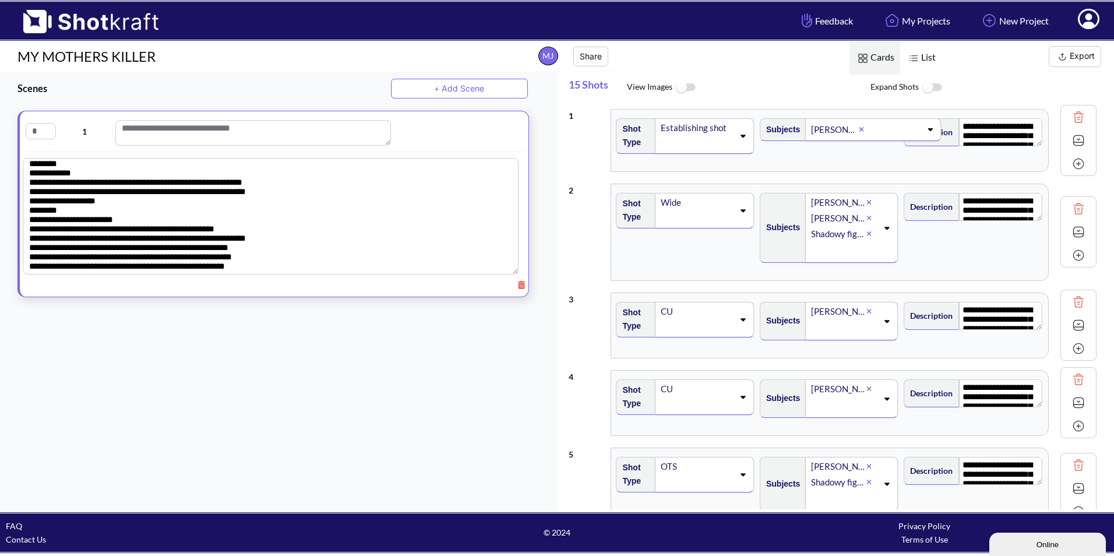
click at [926, 61] on span "List" at bounding box center [920, 57] width 41 height 33
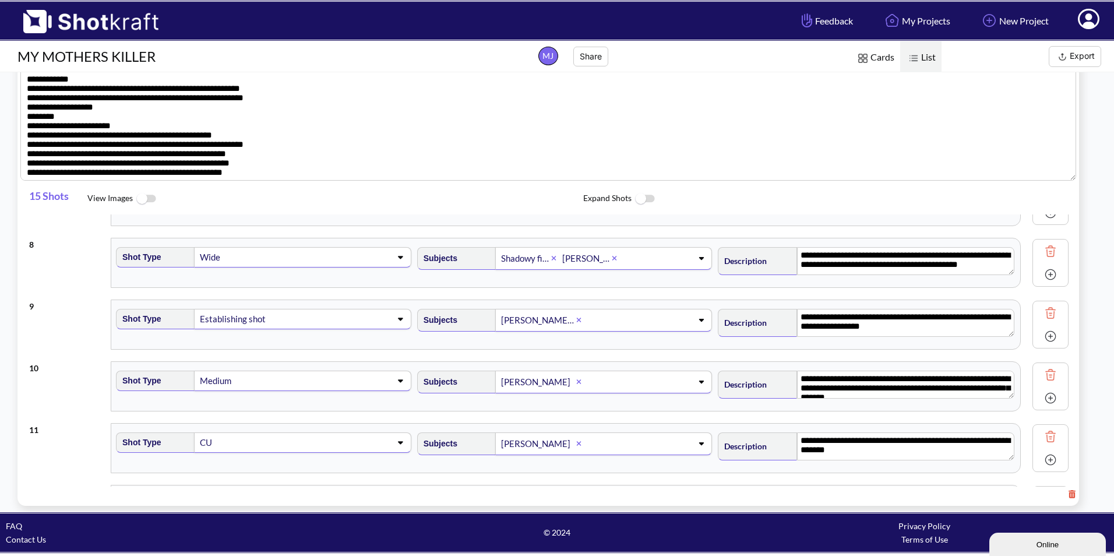
scroll to position [375, 0]
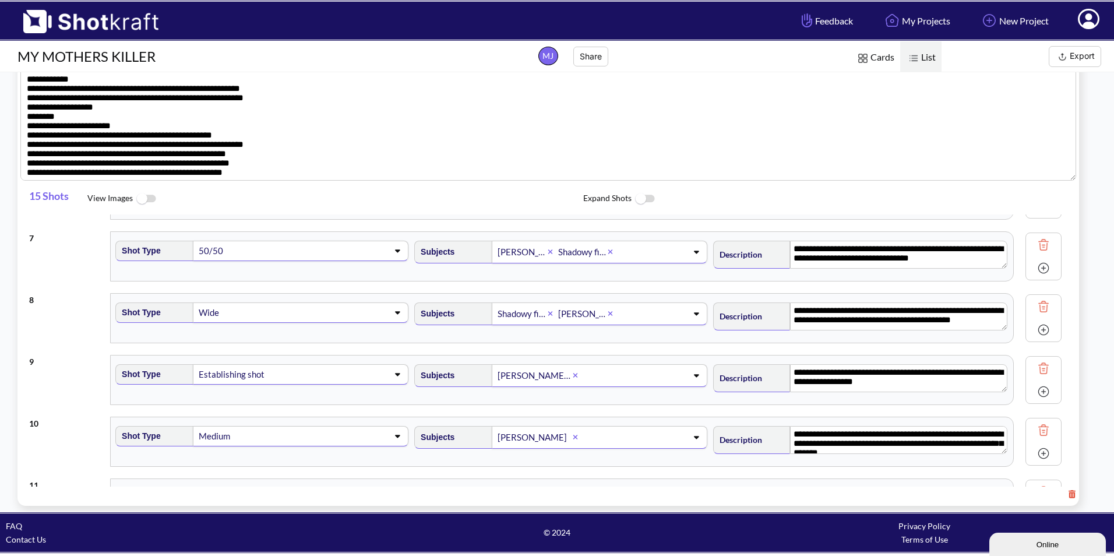
click at [1078, 57] on button "Export" at bounding box center [1075, 56] width 52 height 21
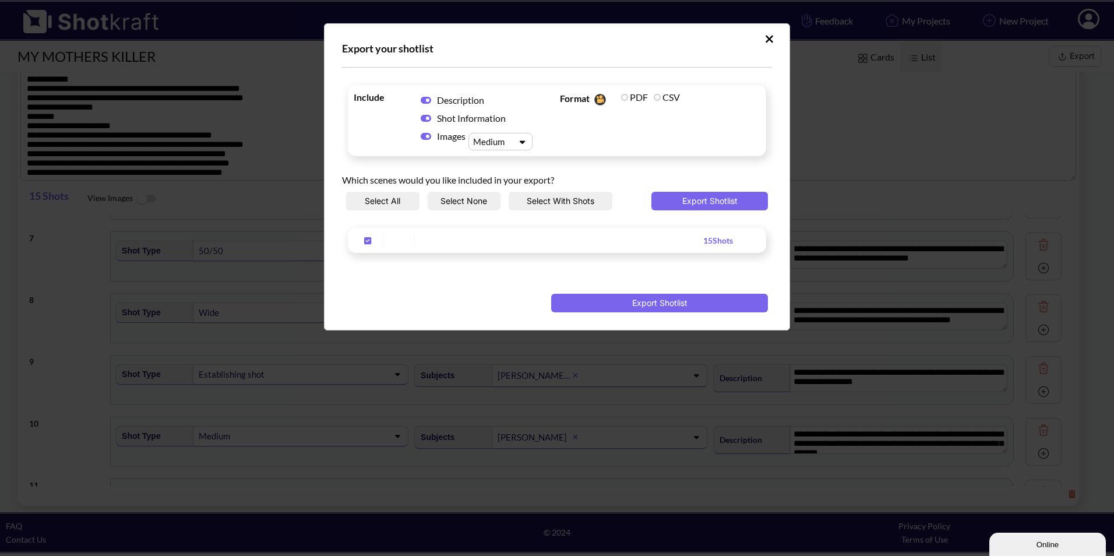
click at [424, 132] on icon "Upload Script" at bounding box center [426, 136] width 10 height 9
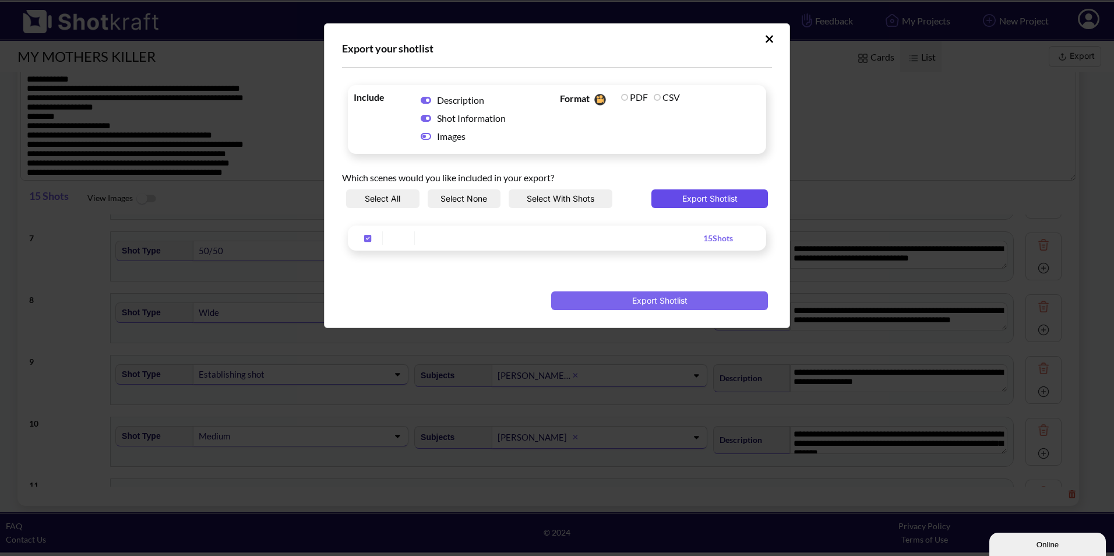
click at [716, 197] on button "Export Shotlist" at bounding box center [710, 198] width 117 height 19
click at [646, 300] on button "Export Shotlist" at bounding box center [659, 300] width 217 height 19
click at [766, 39] on icon "Upload Script" at bounding box center [769, 39] width 9 height 12
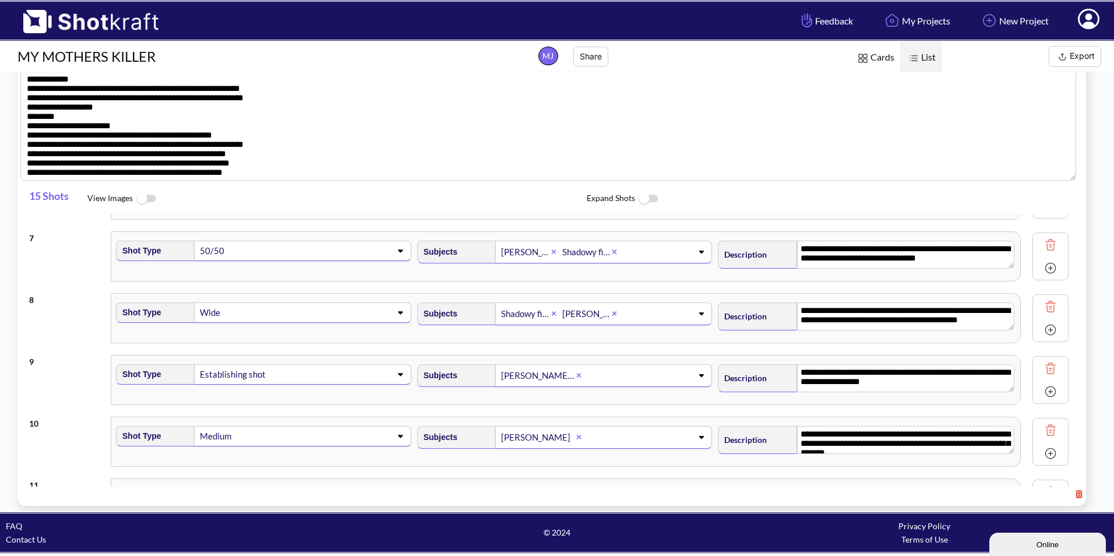
scroll to position [342, 0]
